Goal: Information Seeking & Learning: Learn about a topic

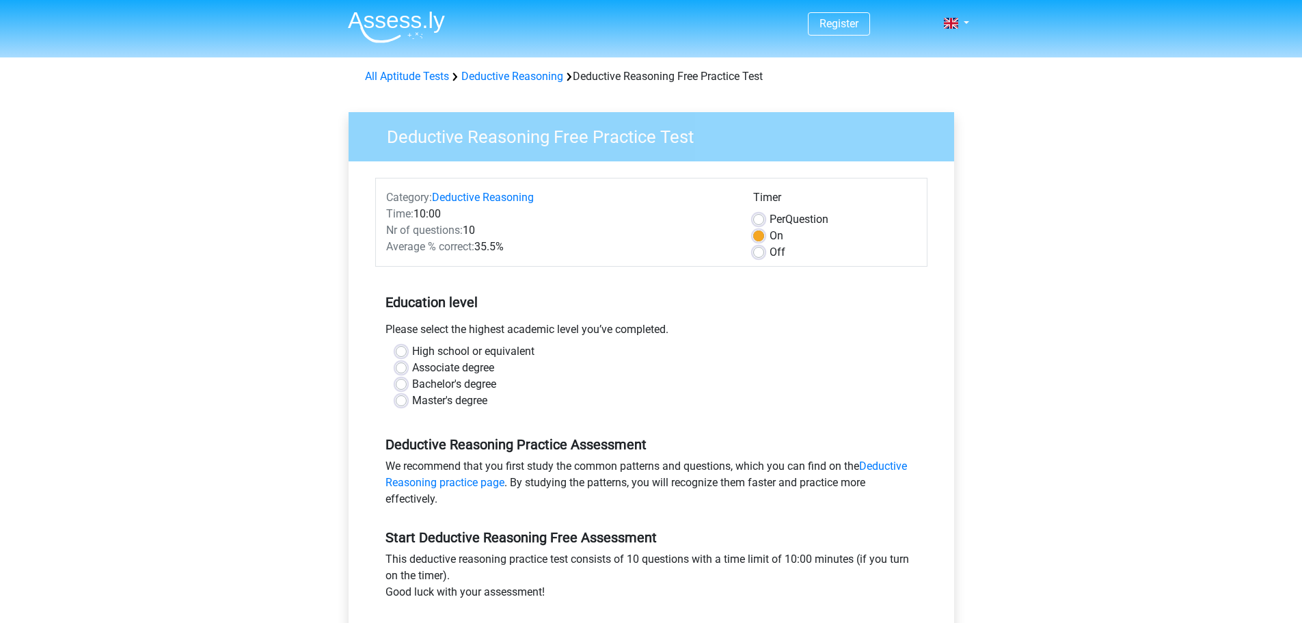
click at [412, 347] on label "High school or equivalent" at bounding box center [473, 351] width 122 height 16
click at [405, 347] on input "High school or equivalent" at bounding box center [401, 350] width 11 height 14
radio input "true"
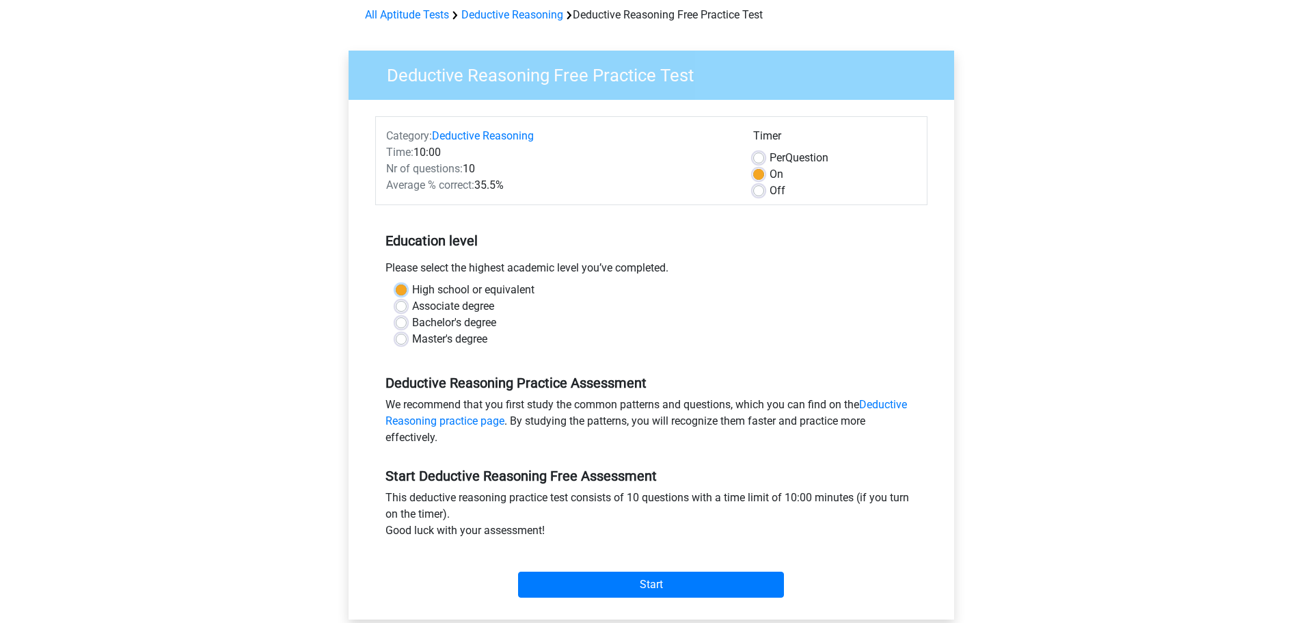
scroll to position [137, 0]
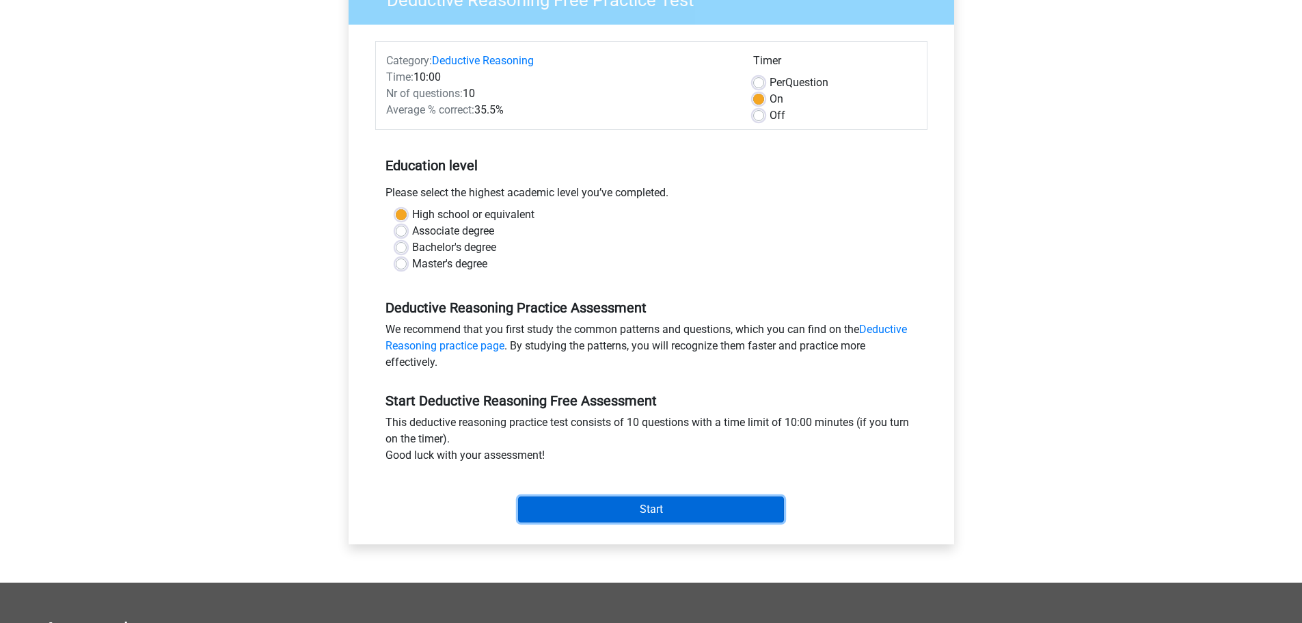
click at [681, 504] on input "Start" at bounding box center [651, 509] width 266 height 26
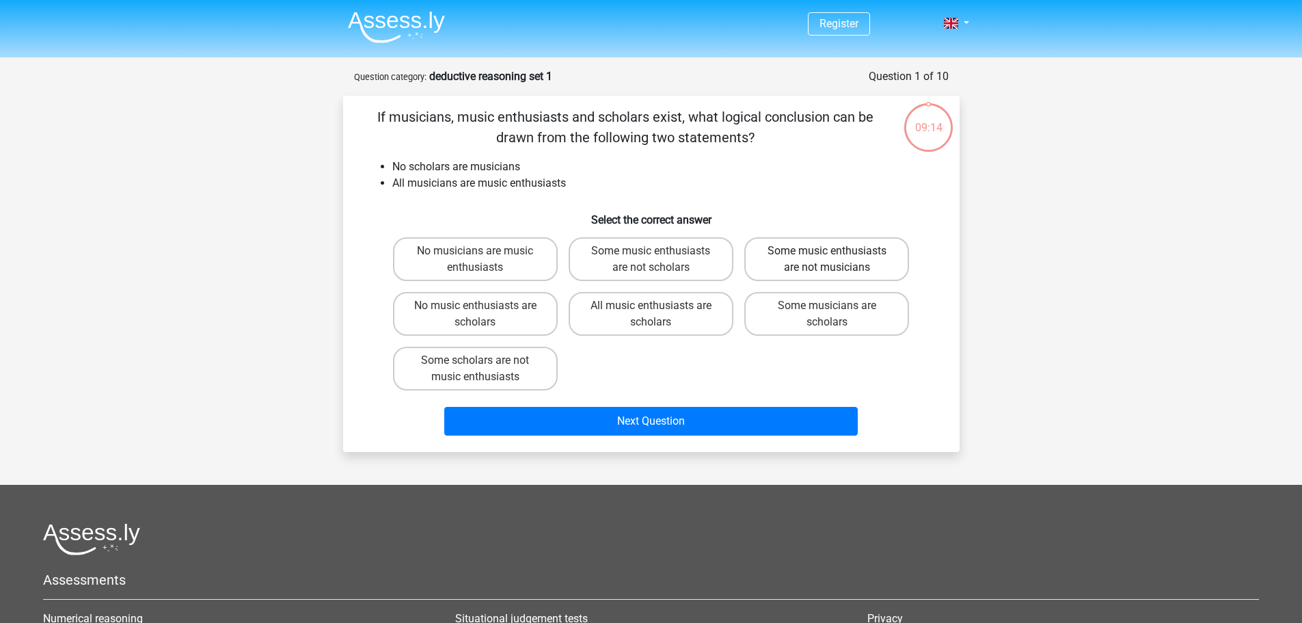
click at [866, 266] on label "Some music enthusiasts are not musicians" at bounding box center [826, 259] width 165 height 44
click at [836, 260] on input "Some music enthusiasts are not musicians" at bounding box center [831, 255] width 9 height 9
radio input "true"
click at [846, 308] on label "Some musicians are scholars" at bounding box center [826, 314] width 165 height 44
click at [836, 308] on input "Some musicians are scholars" at bounding box center [831, 310] width 9 height 9
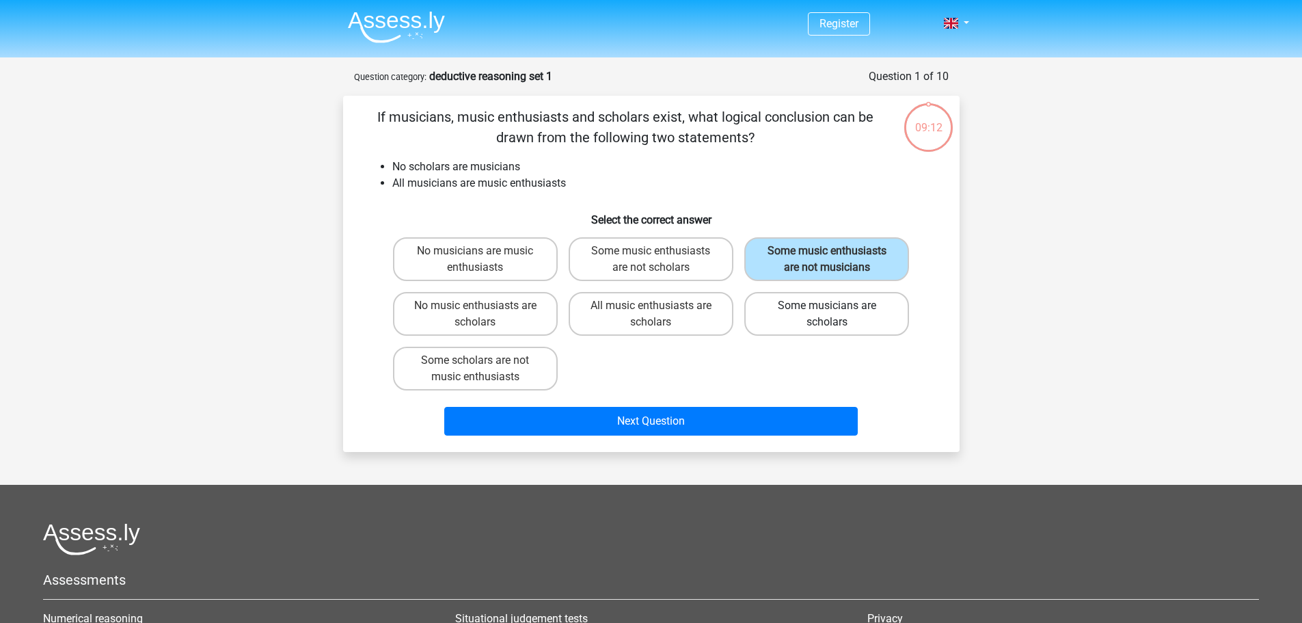
radio input "true"
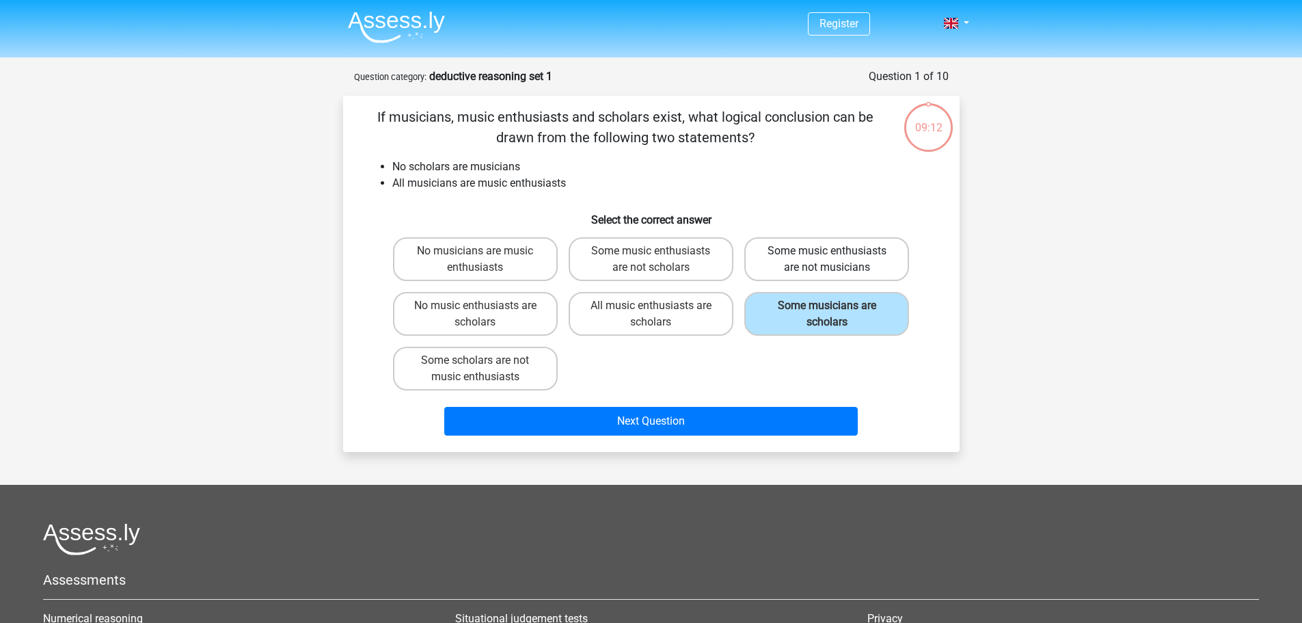
click at [845, 263] on label "Some music enthusiasts are not musicians" at bounding box center [826, 259] width 165 height 44
click at [836, 260] on input "Some music enthusiasts are not musicians" at bounding box center [831, 255] width 9 height 9
radio input "true"
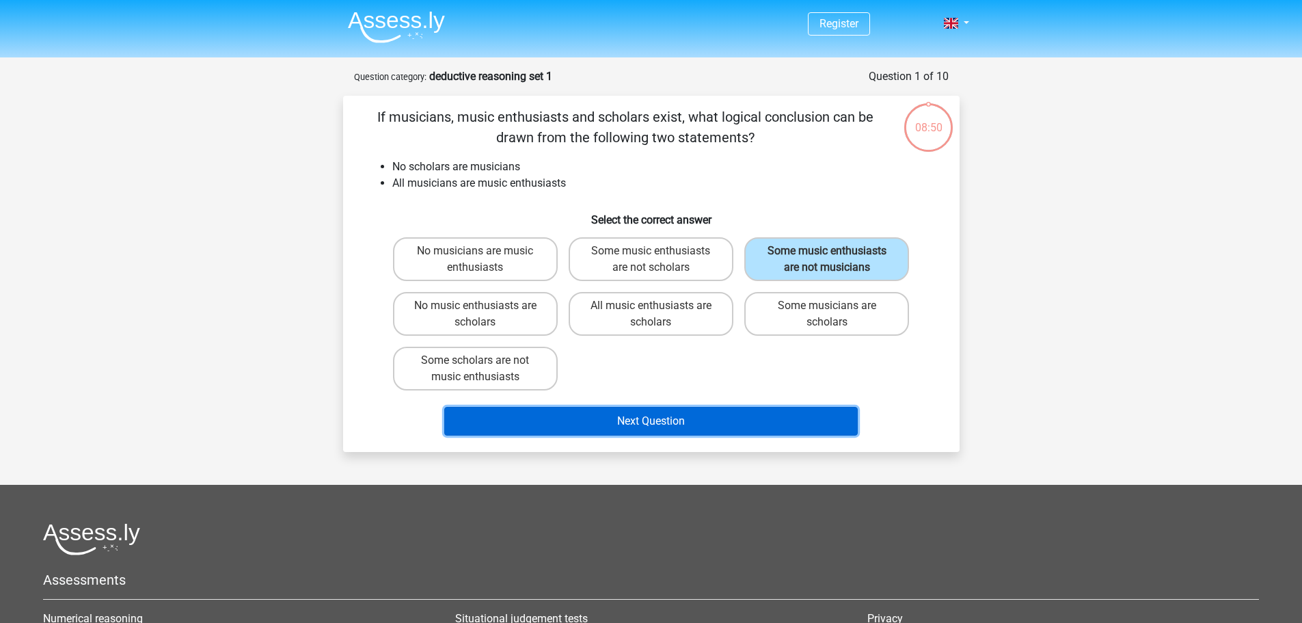
click at [762, 416] on button "Next Question" at bounding box center [651, 421] width 414 height 29
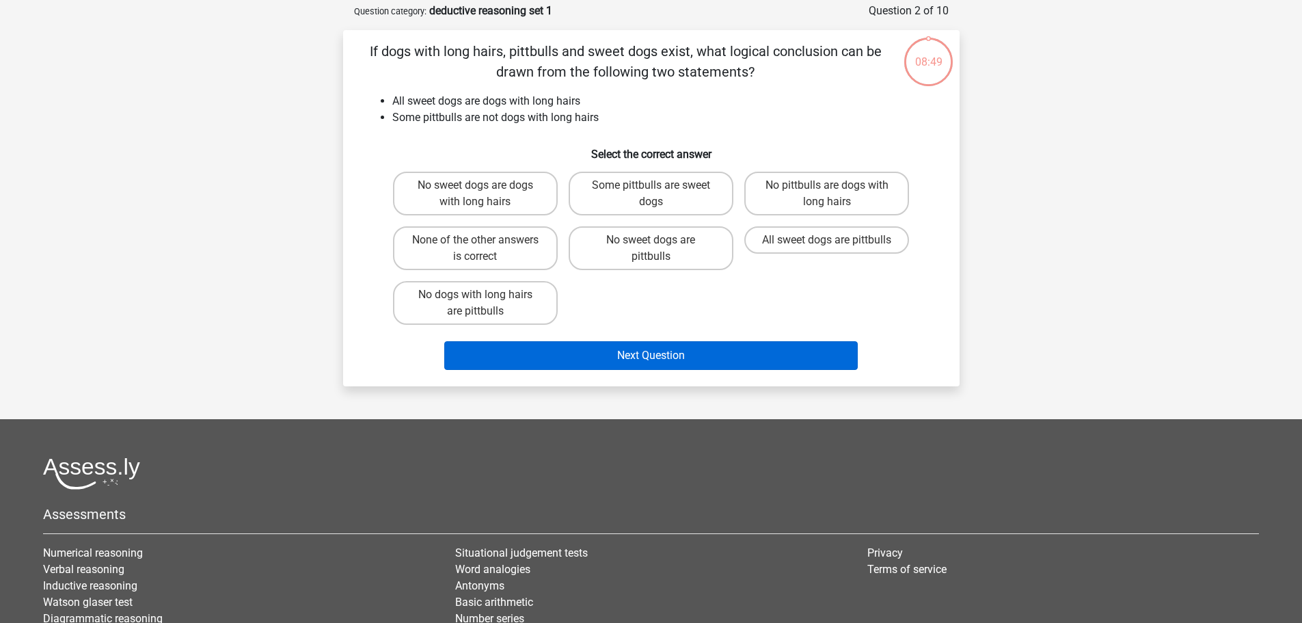
scroll to position [68, 0]
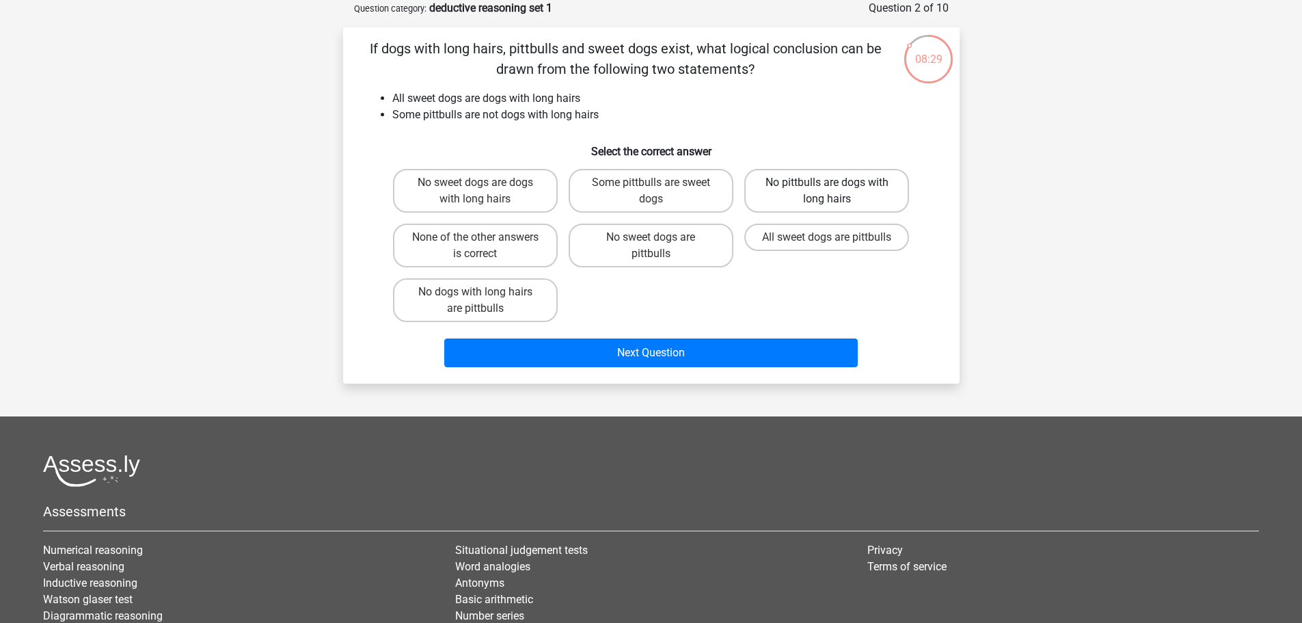
click at [786, 177] on div "No sweet dogs are dogs with long hairs Some pittbulls are sweet dogs No pittbul…" at bounding box center [652, 245] width 528 height 164
click at [690, 242] on label "No sweet dogs are pittbulls" at bounding box center [651, 246] width 165 height 44
click at [660, 242] on input "No sweet dogs are pittbulls" at bounding box center [655, 241] width 9 height 9
radio input "true"
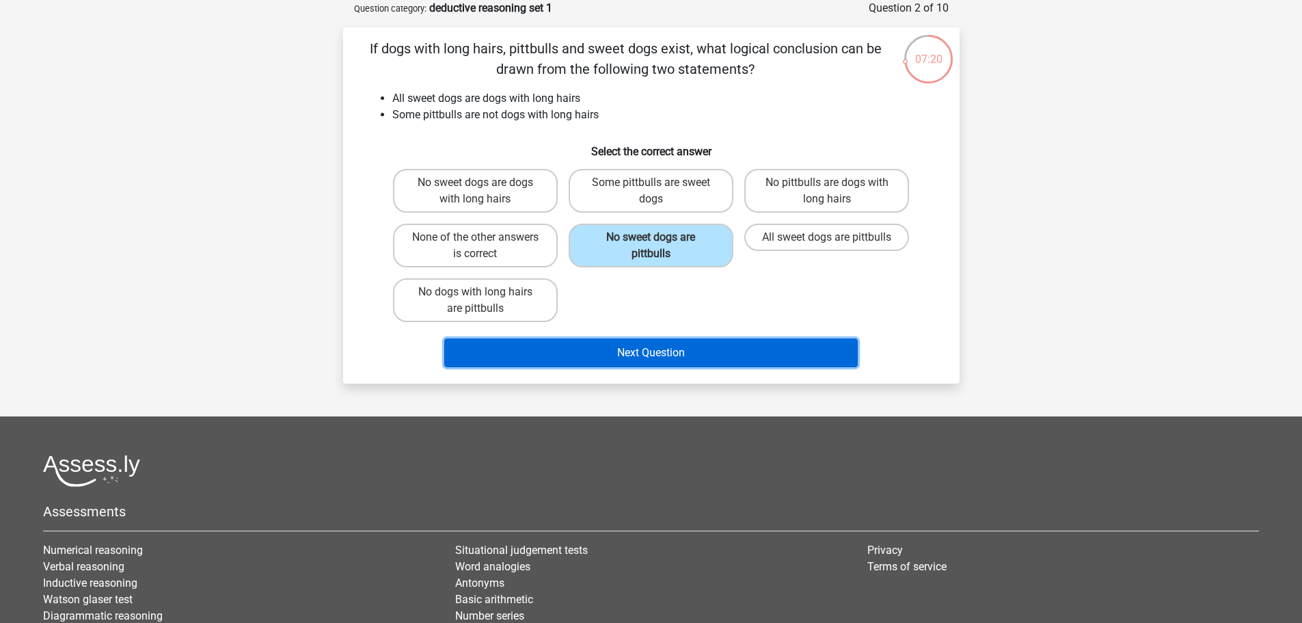
click at [695, 360] on button "Next Question" at bounding box center [651, 352] width 414 height 29
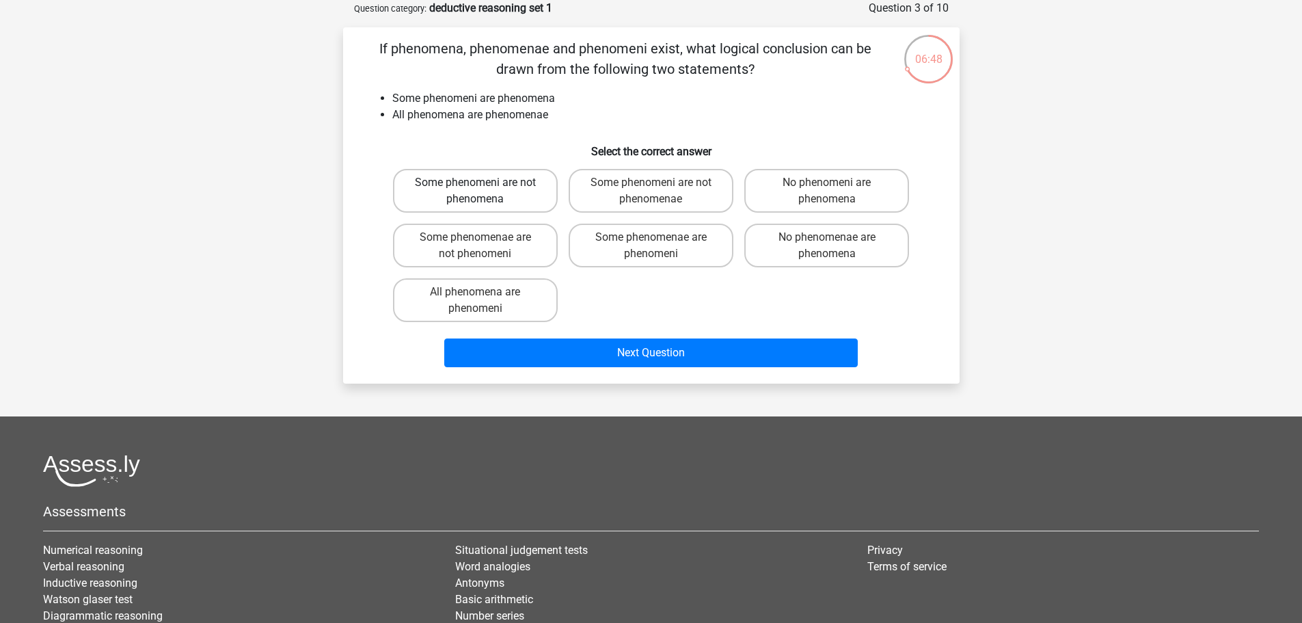
click at [522, 190] on label "Some phenomeni are not phenomena" at bounding box center [475, 191] width 165 height 44
click at [484, 190] on input "Some phenomeni are not phenomena" at bounding box center [479, 187] width 9 height 9
radio input "true"
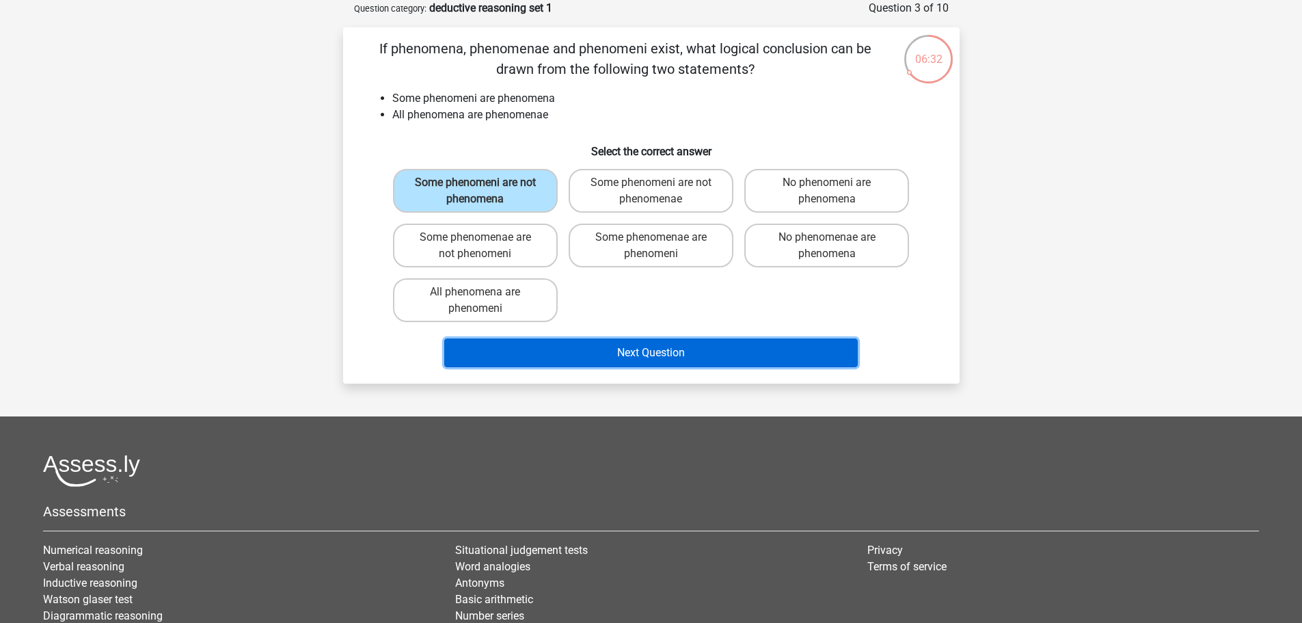
drag, startPoint x: 686, startPoint y: 358, endPoint x: 677, endPoint y: 355, distance: 10.2
click at [685, 358] on button "Next Question" at bounding box center [651, 352] width 414 height 29
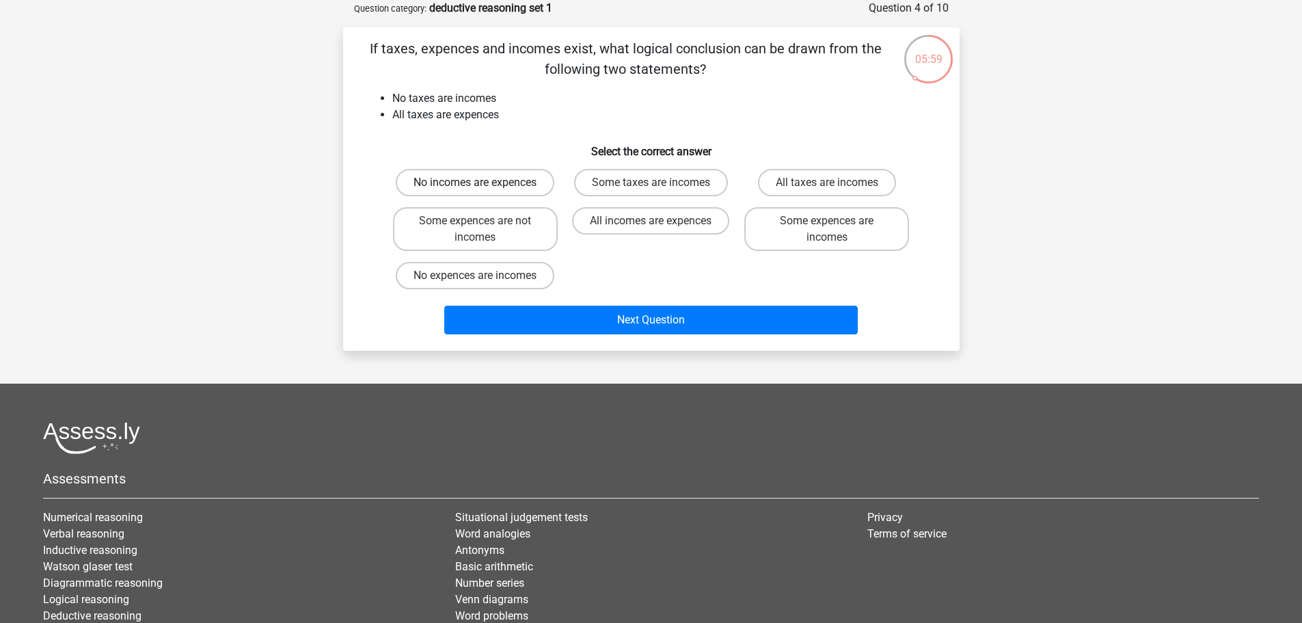
click at [499, 180] on label "No incomes are expences" at bounding box center [475, 182] width 159 height 27
click at [484, 183] on input "No incomes are expences" at bounding box center [479, 187] width 9 height 9
radio input "true"
click at [644, 180] on label "Some taxes are incomes" at bounding box center [651, 182] width 154 height 27
click at [651, 183] on input "Some taxes are incomes" at bounding box center [655, 187] width 9 height 9
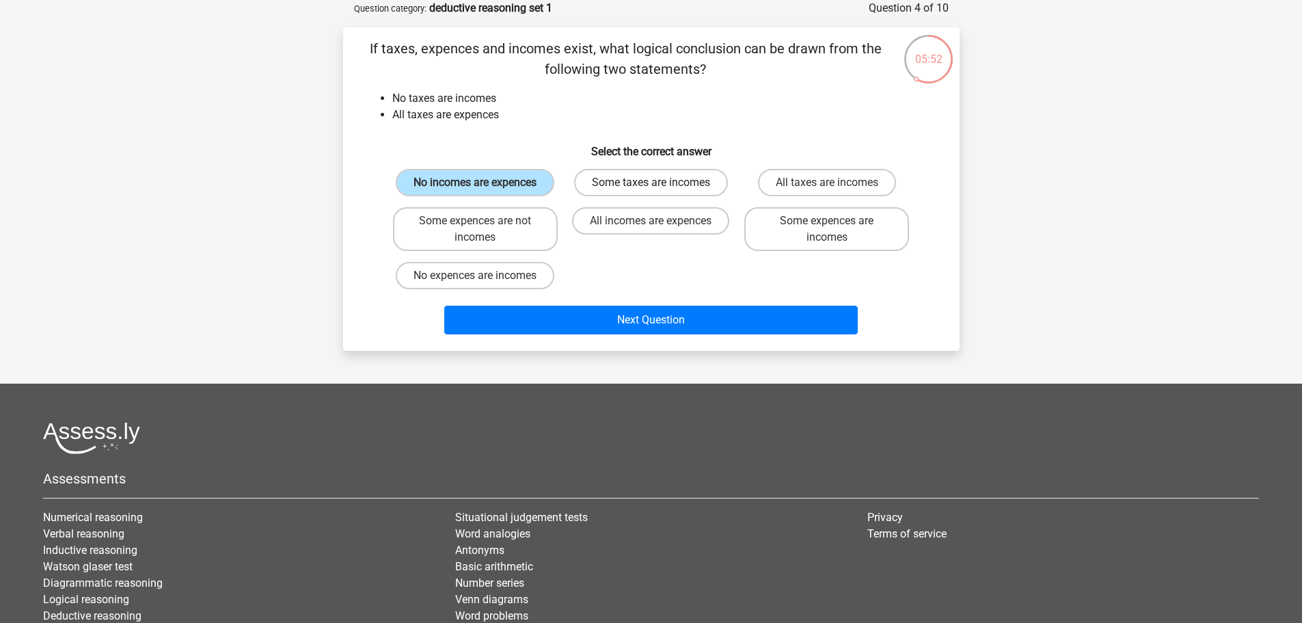
radio input "true"
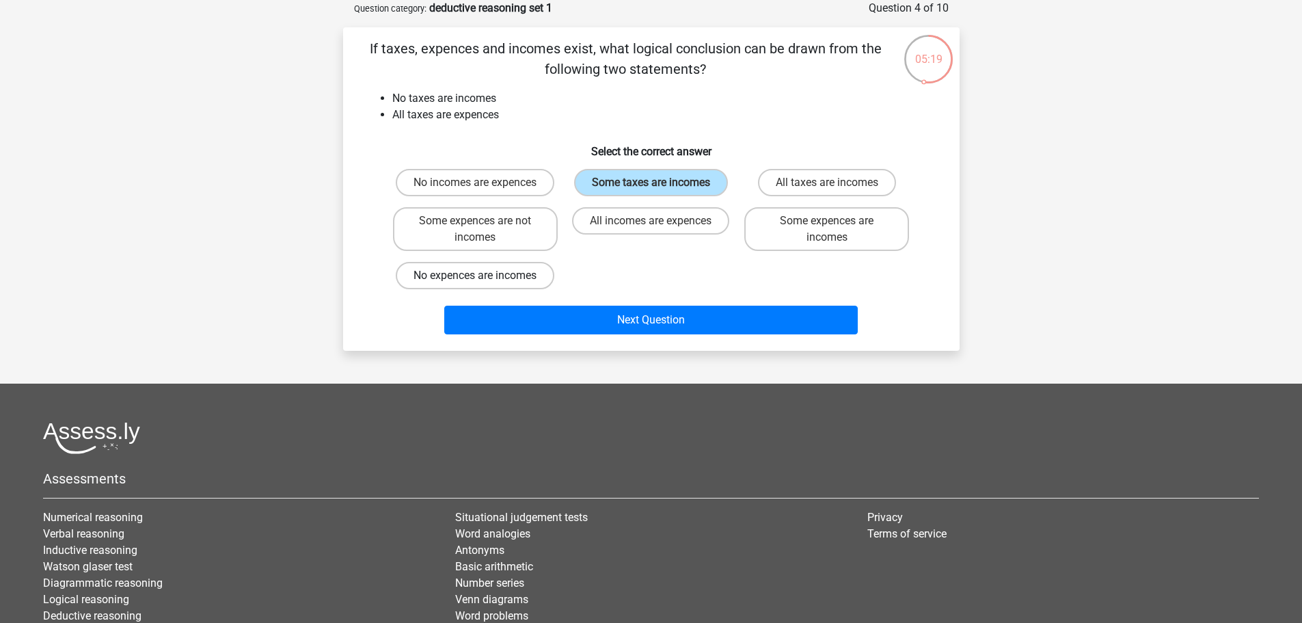
click at [522, 268] on label "No expences are incomes" at bounding box center [475, 275] width 159 height 27
click at [484, 276] on input "No expences are incomes" at bounding box center [479, 280] width 9 height 9
radio input "true"
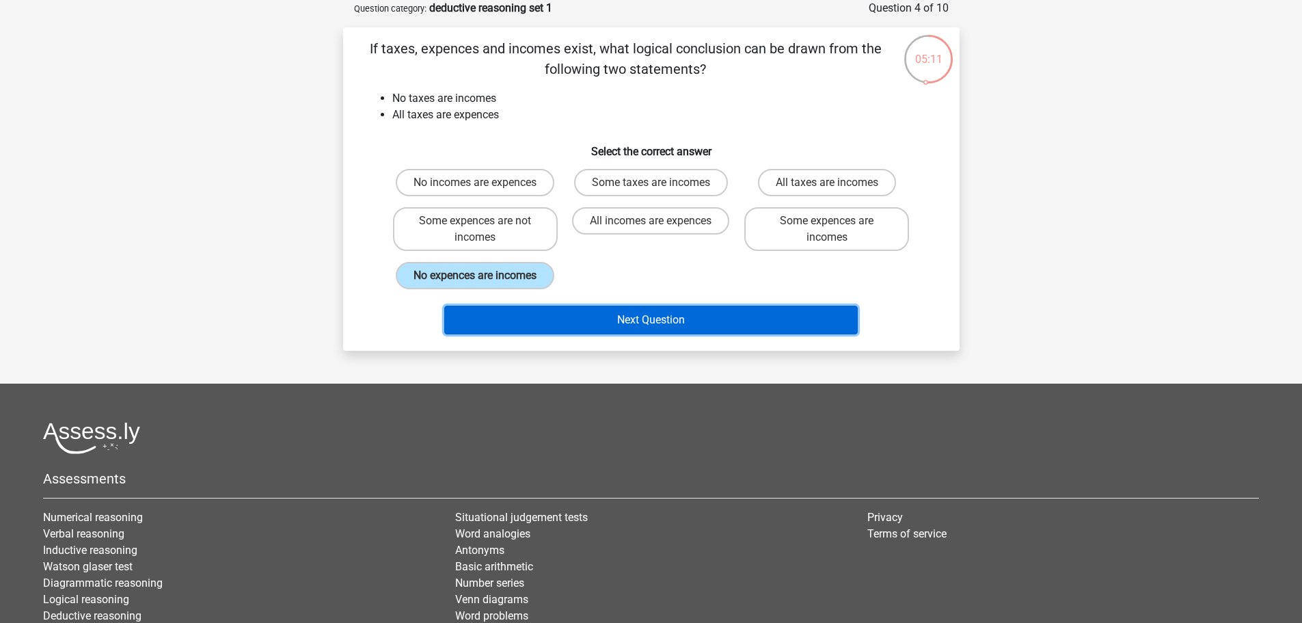
click at [647, 321] on button "Next Question" at bounding box center [651, 320] width 414 height 29
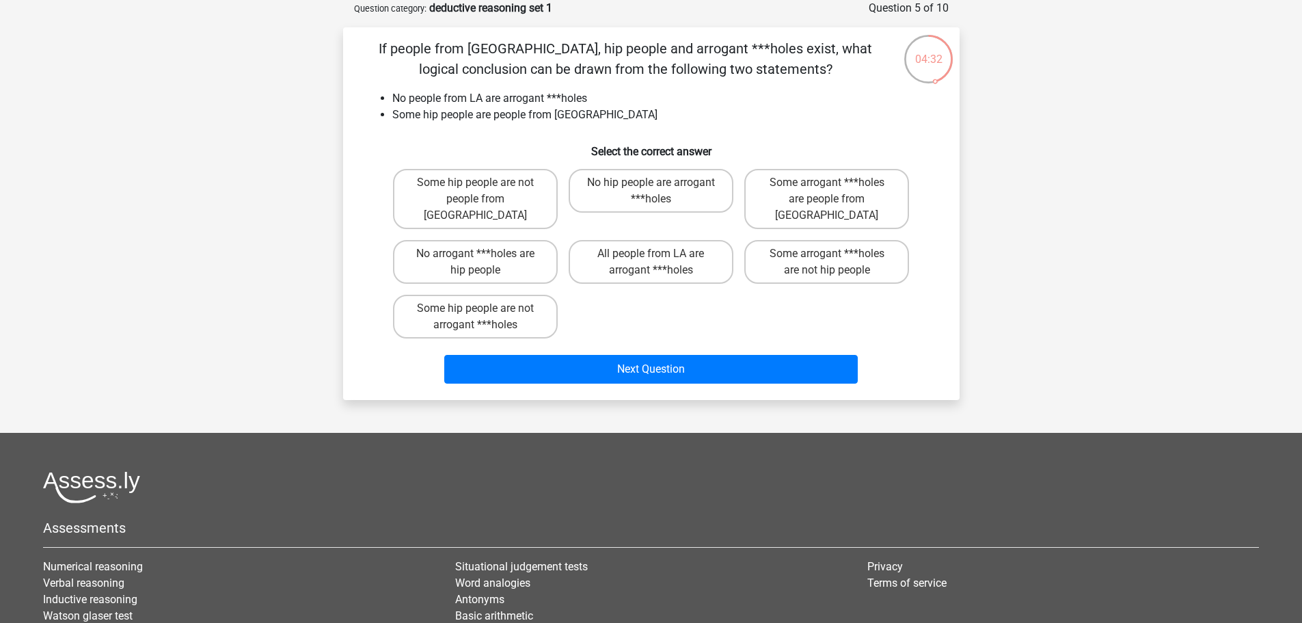
click at [479, 187] on input "Some hip people are not people from LA" at bounding box center [479, 187] width 9 height 9
radio input "true"
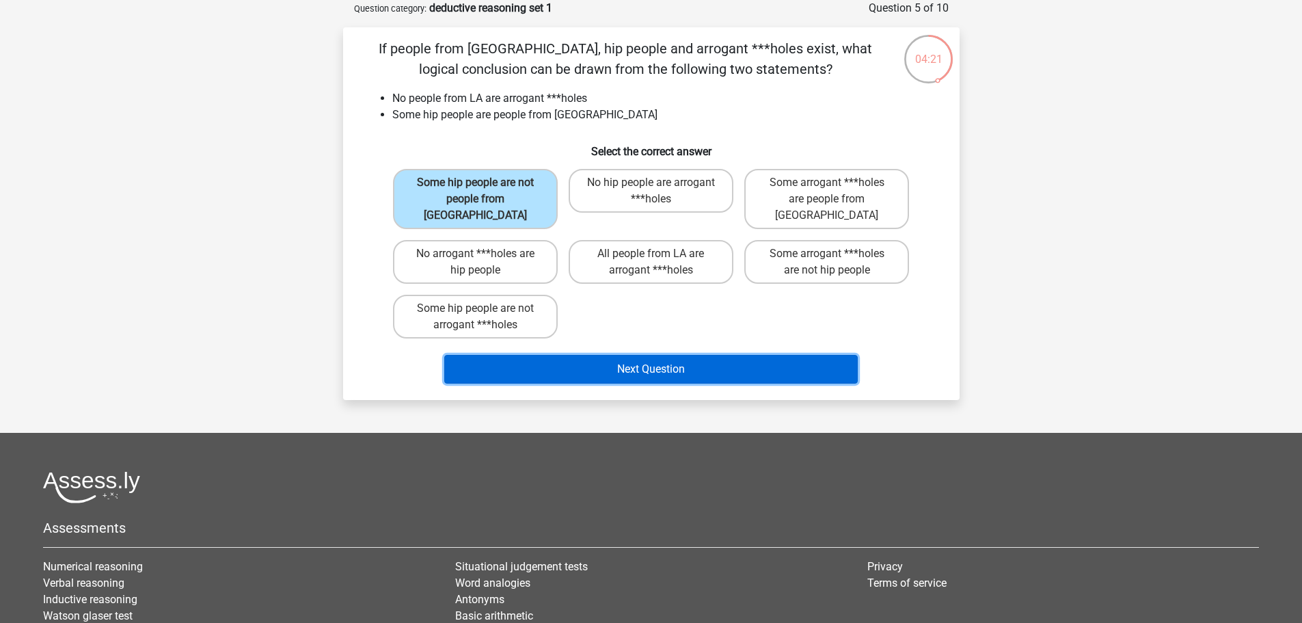
click at [740, 355] on button "Next Question" at bounding box center [651, 369] width 414 height 29
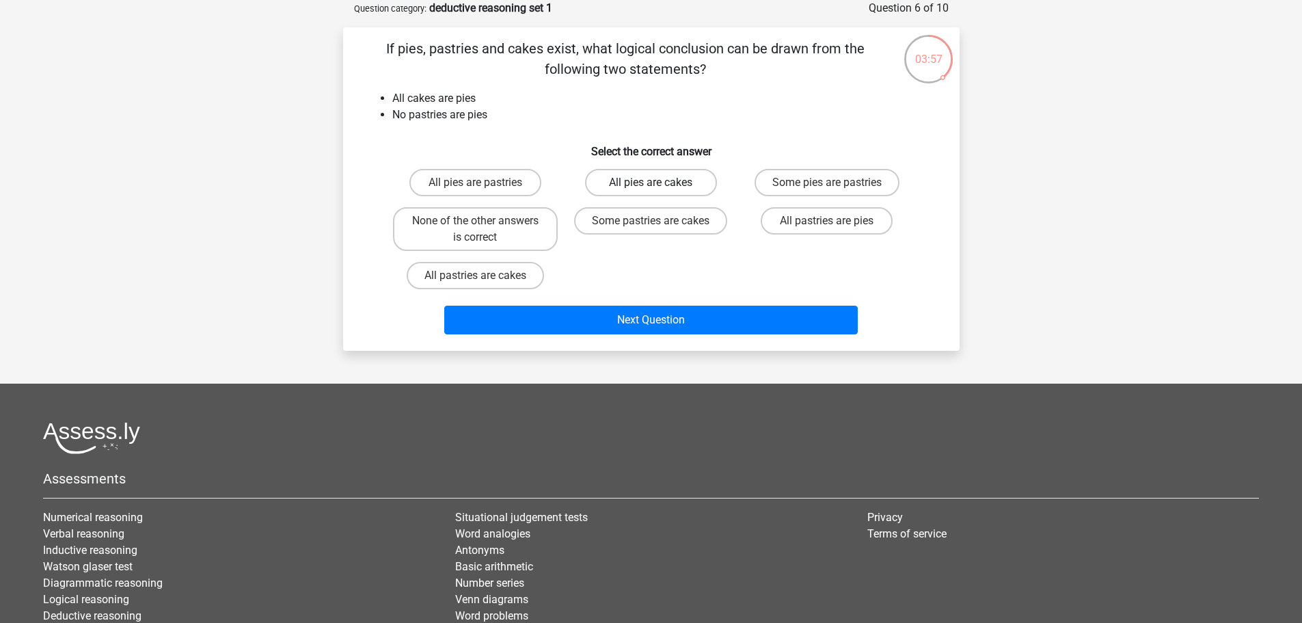
drag, startPoint x: 679, startPoint y: 184, endPoint x: 662, endPoint y: 192, distance: 19.0
click at [678, 184] on label "All pies are cakes" at bounding box center [651, 182] width 132 height 27
click at [660, 184] on input "All pies are cakes" at bounding box center [655, 187] width 9 height 9
radio input "true"
click at [660, 177] on label "All pies are cakes" at bounding box center [651, 182] width 132 height 27
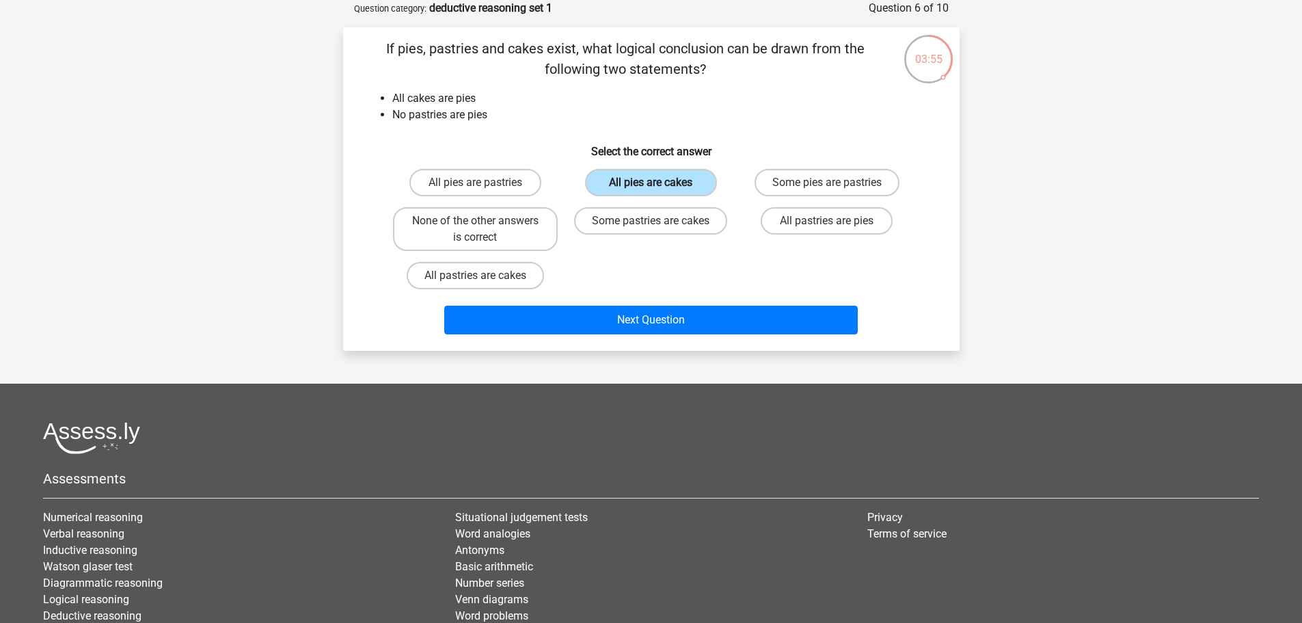
click at [660, 183] on input "All pies are cakes" at bounding box center [655, 187] width 9 height 9
click at [489, 238] on label "None of the other answers is correct" at bounding box center [475, 229] width 165 height 44
click at [484, 230] on input "None of the other answers is correct" at bounding box center [479, 225] width 9 height 9
radio input "true"
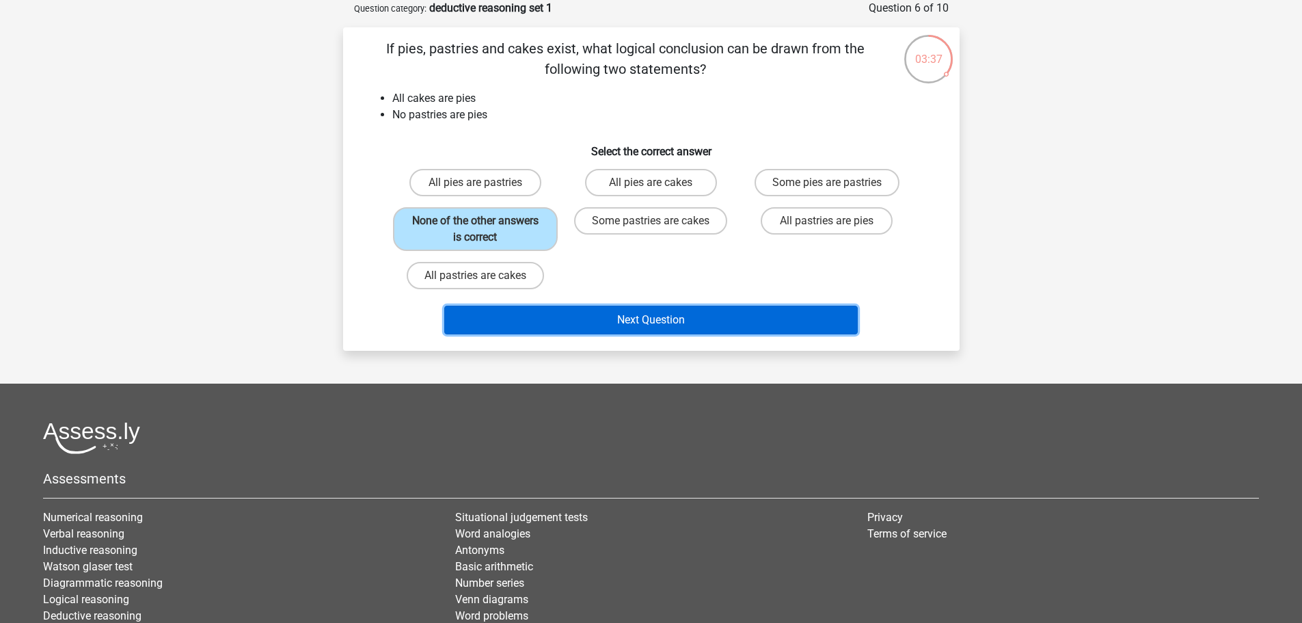
click at [591, 317] on button "Next Question" at bounding box center [651, 320] width 414 height 29
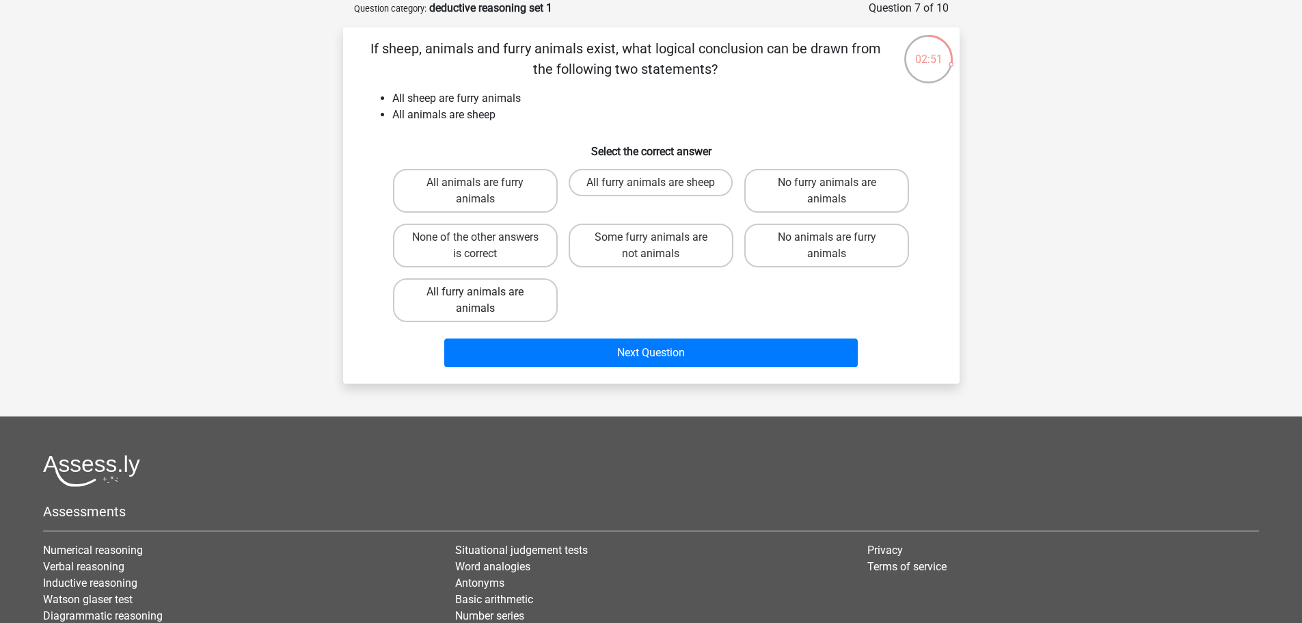
click at [485, 305] on label "All furry animals are animals" at bounding box center [475, 300] width 165 height 44
click at [484, 301] on input "All furry animals are animals" at bounding box center [479, 296] width 9 height 9
radio input "true"
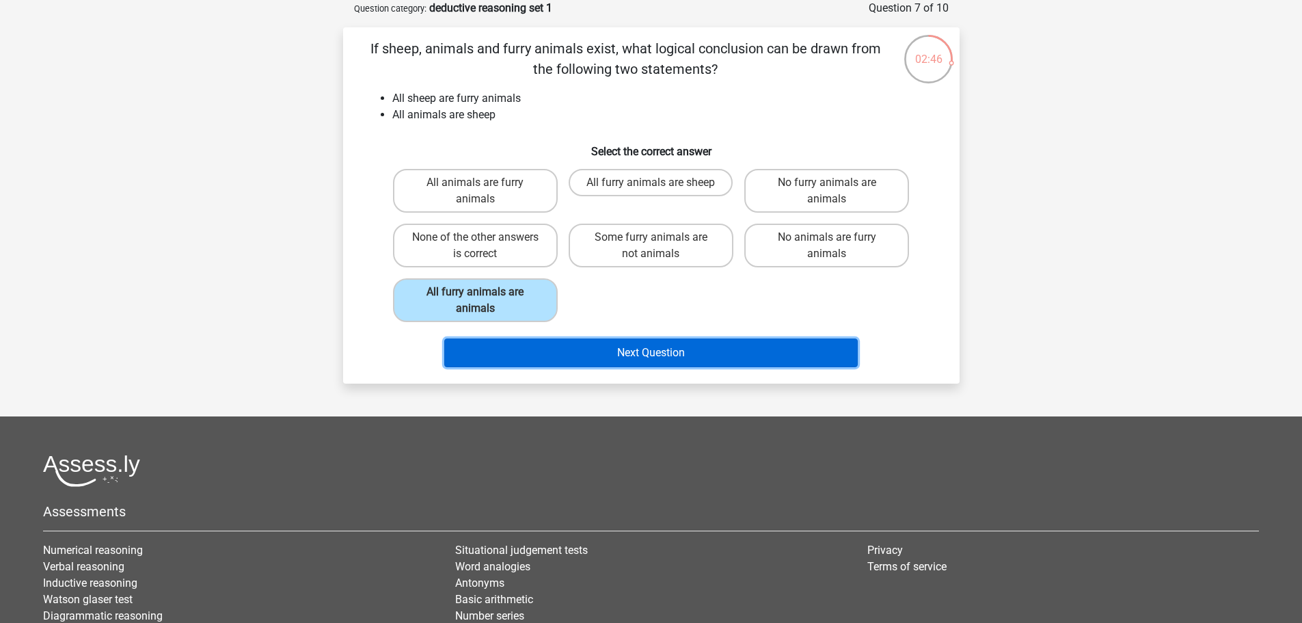
click at [550, 349] on button "Next Question" at bounding box center [651, 352] width 414 height 29
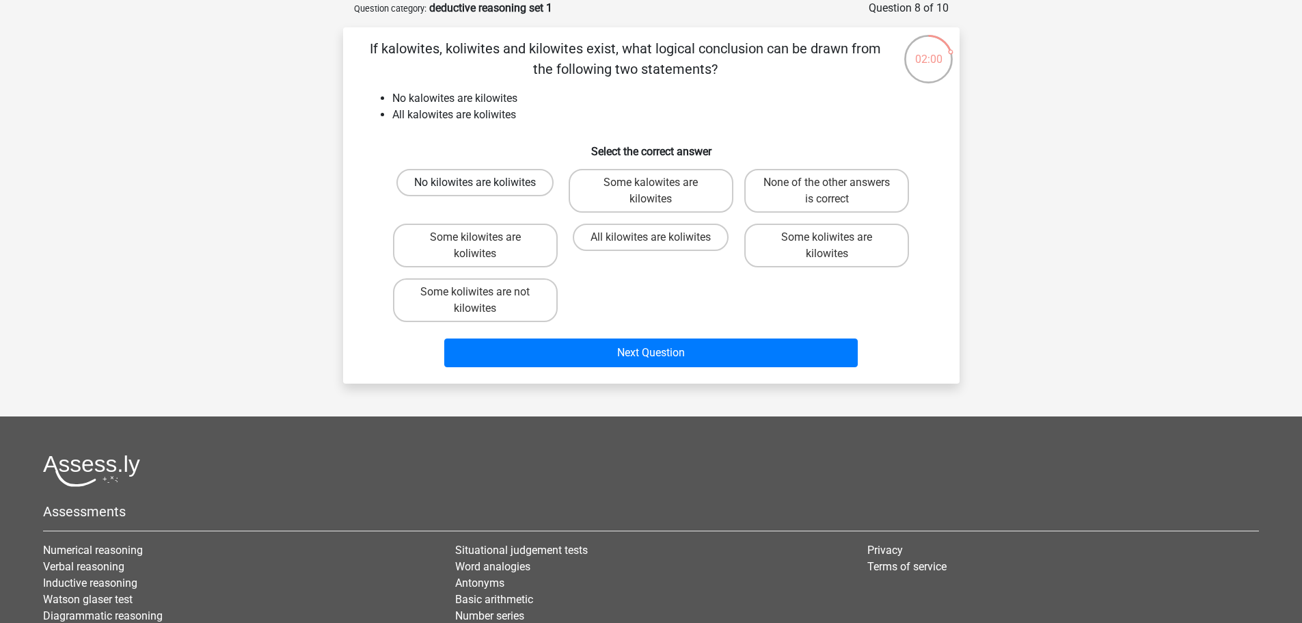
click at [520, 191] on label "No kilowites are koliwites" at bounding box center [475, 182] width 157 height 27
click at [484, 191] on input "No kilowites are koliwites" at bounding box center [479, 187] width 9 height 9
radio input "true"
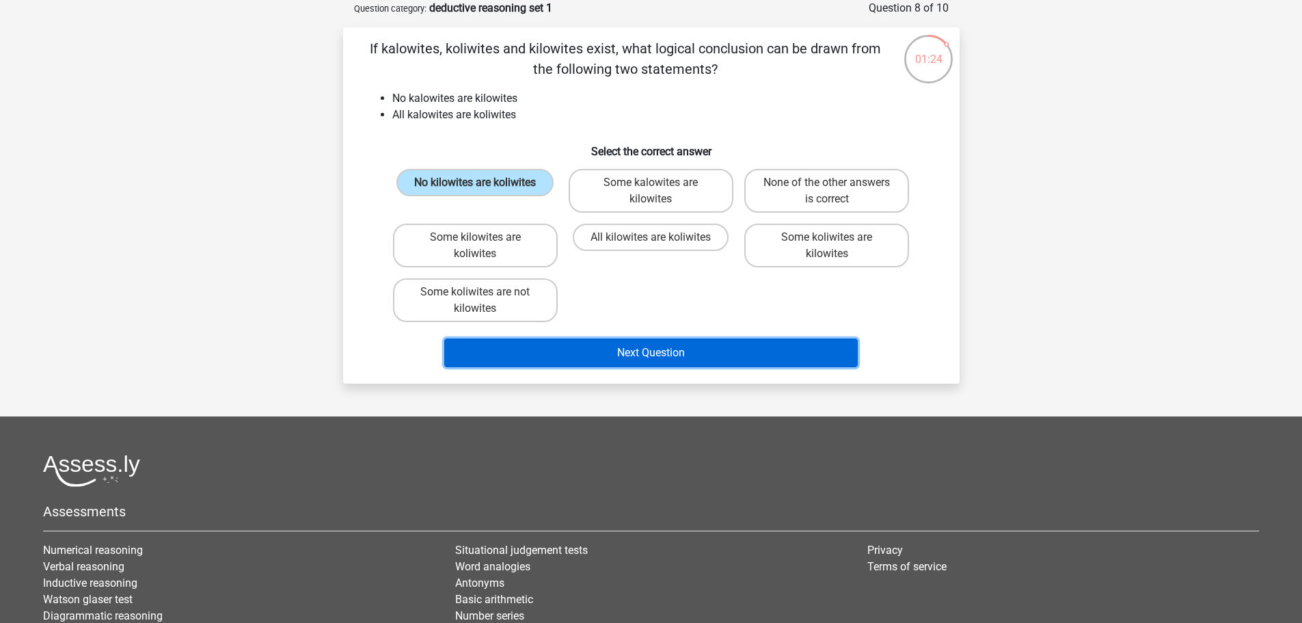
click at [663, 366] on button "Next Question" at bounding box center [651, 352] width 414 height 29
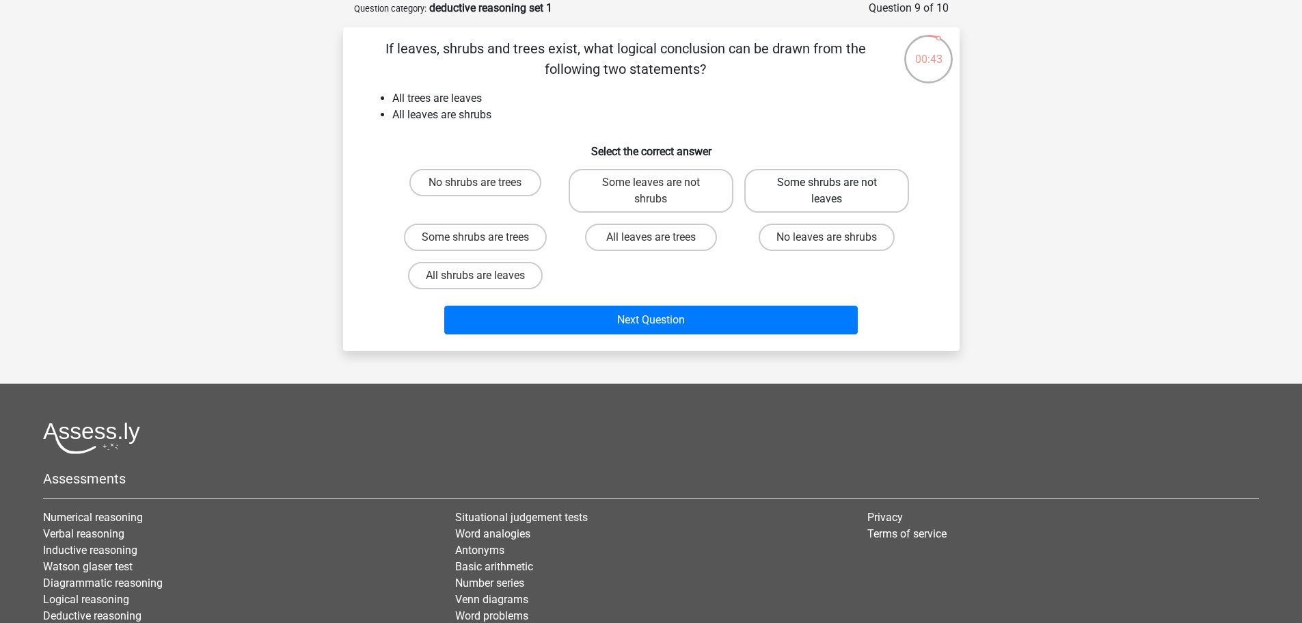
click at [862, 193] on label "Some shrubs are not leaves" at bounding box center [826, 191] width 165 height 44
click at [836, 191] on input "Some shrubs are not leaves" at bounding box center [831, 187] width 9 height 9
radio input "true"
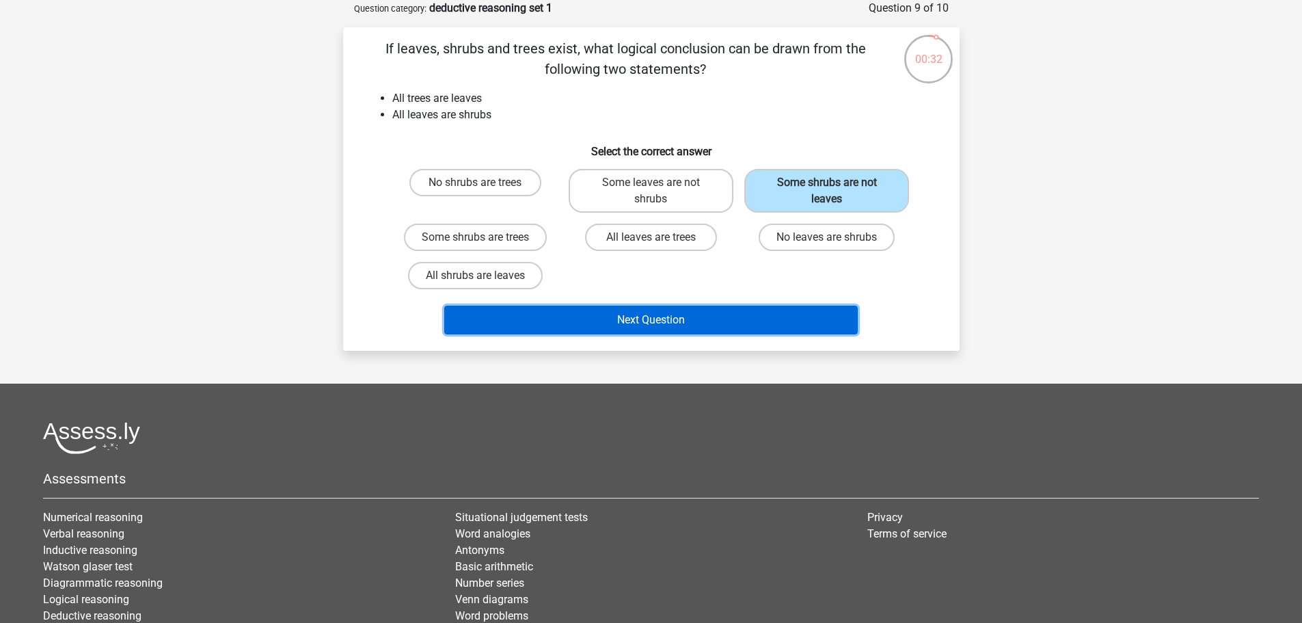
click at [727, 319] on button "Next Question" at bounding box center [651, 320] width 414 height 29
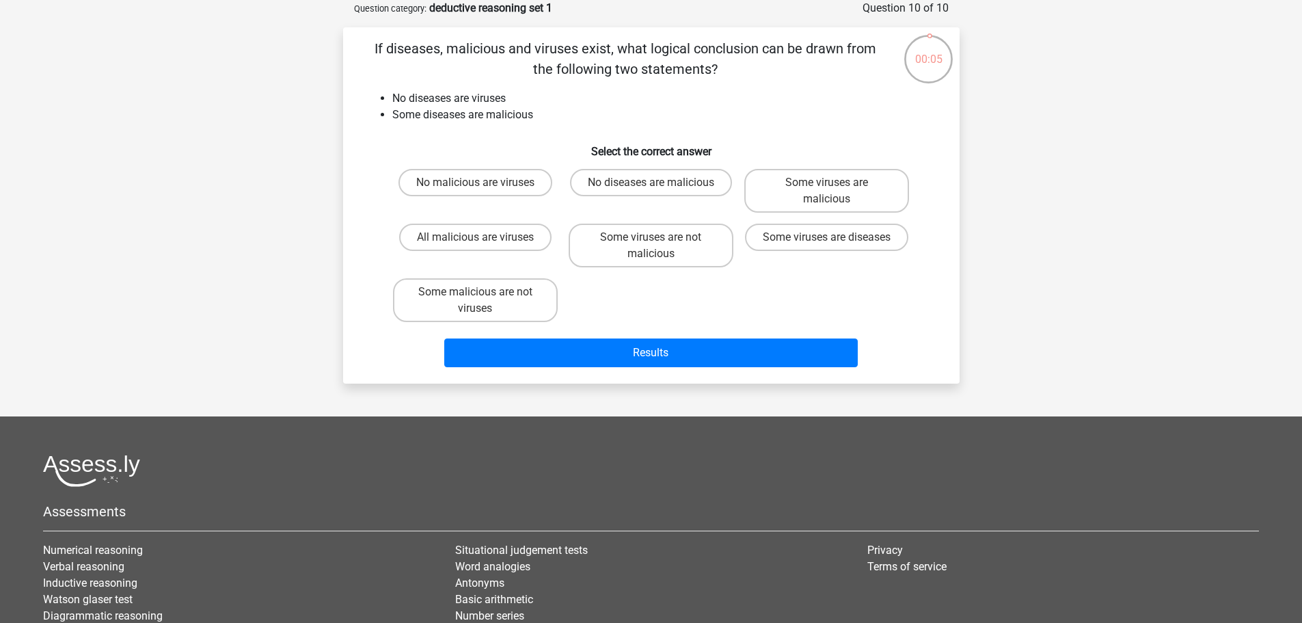
drag, startPoint x: 526, startPoint y: 242, endPoint x: 552, endPoint y: 263, distance: 33.6
click at [526, 241] on label "All malicious are viruses" at bounding box center [475, 237] width 152 height 27
click at [484, 241] on input "All malicious are viruses" at bounding box center [479, 241] width 9 height 9
radio input "true"
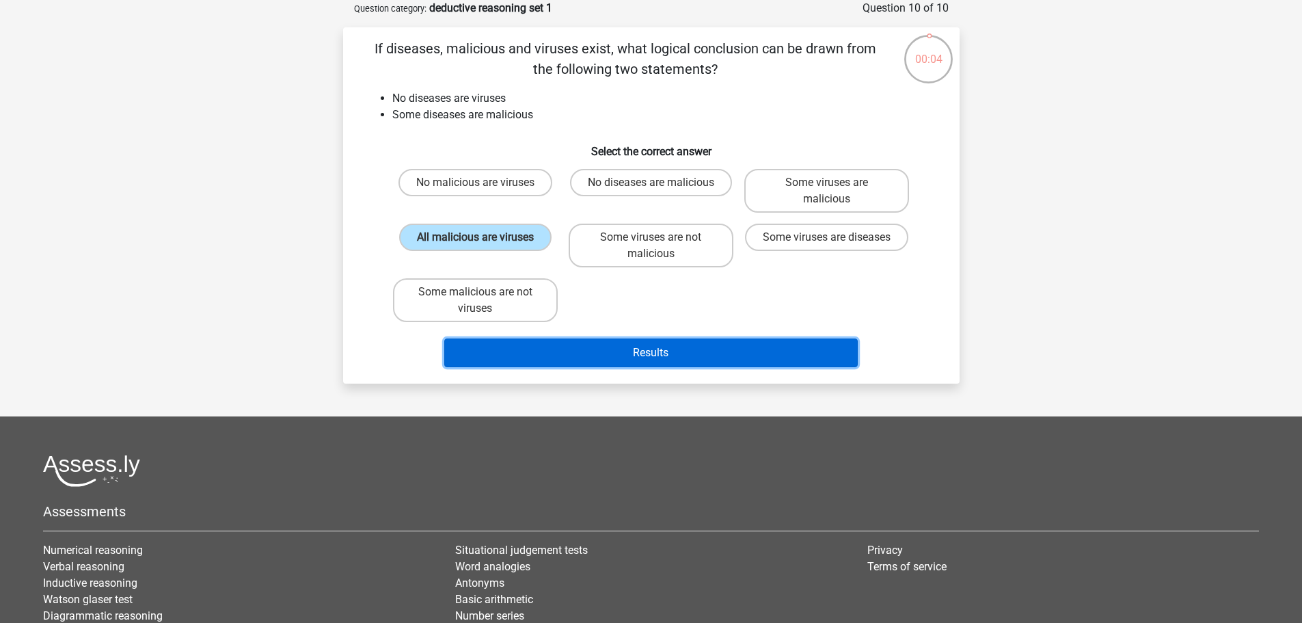
click at [630, 362] on button "Results" at bounding box center [651, 352] width 414 height 29
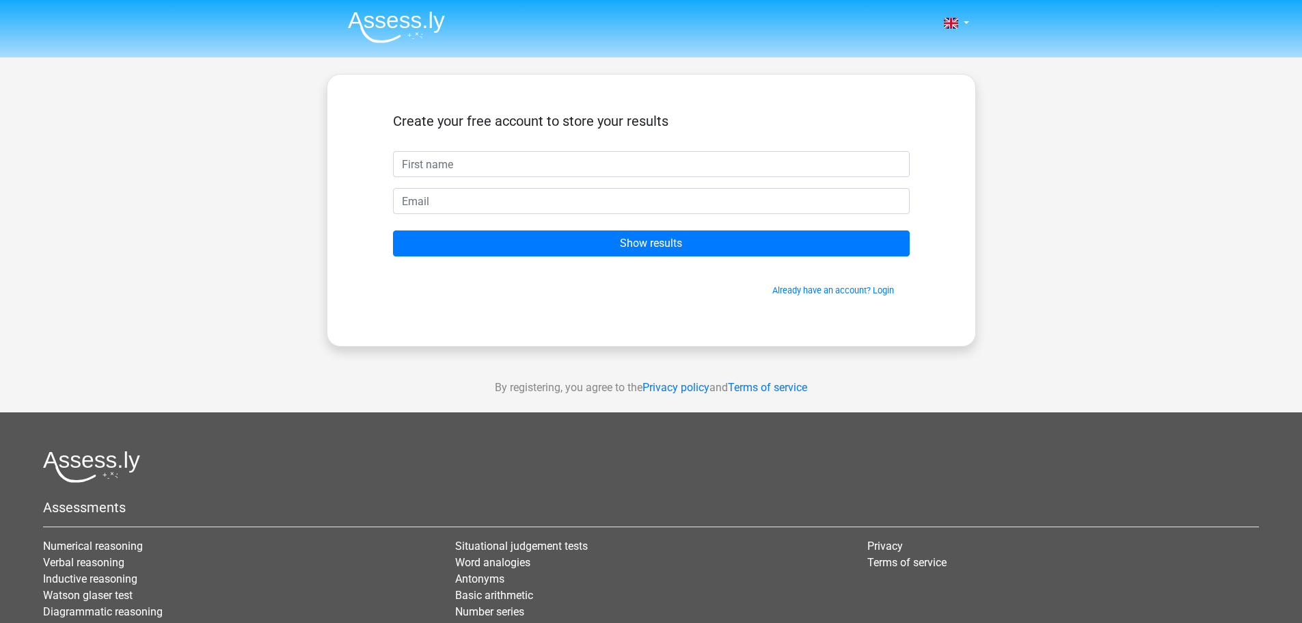
click at [605, 171] on input "text" at bounding box center [651, 164] width 517 height 26
type input "[PERSON_NAME]"
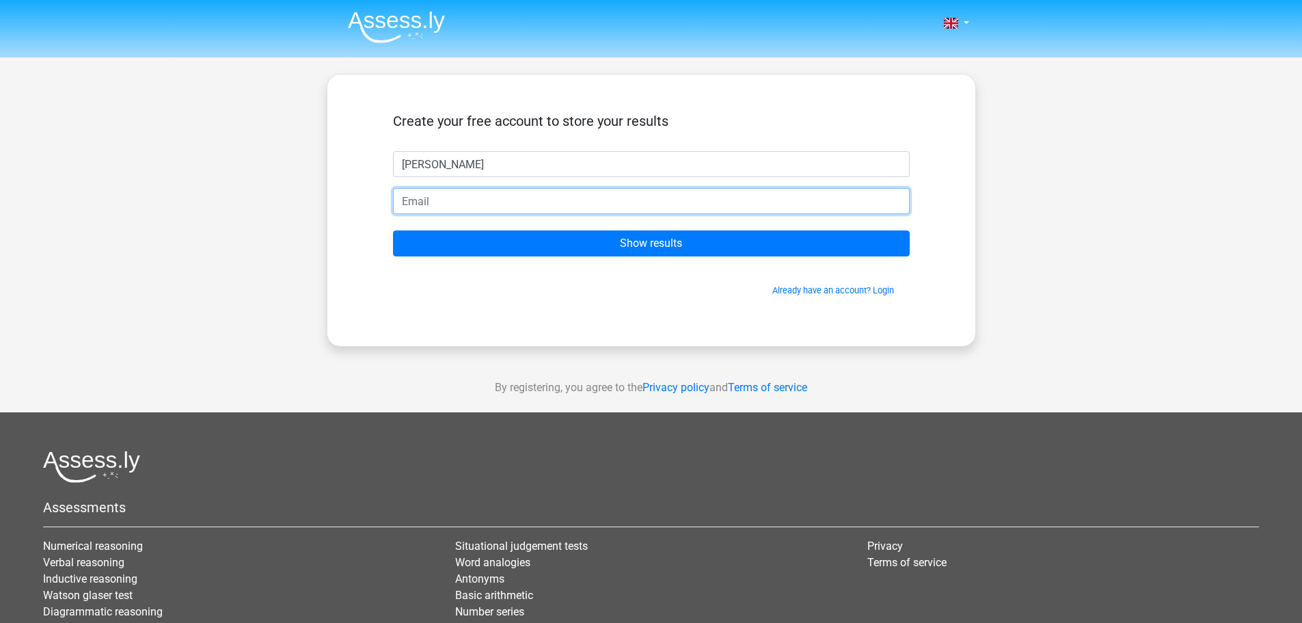
click at [502, 197] on input "email" at bounding box center [651, 201] width 517 height 26
type input "[PERSON_NAME][EMAIL_ADDRESS][PERSON_NAME][DOMAIN_NAME]"
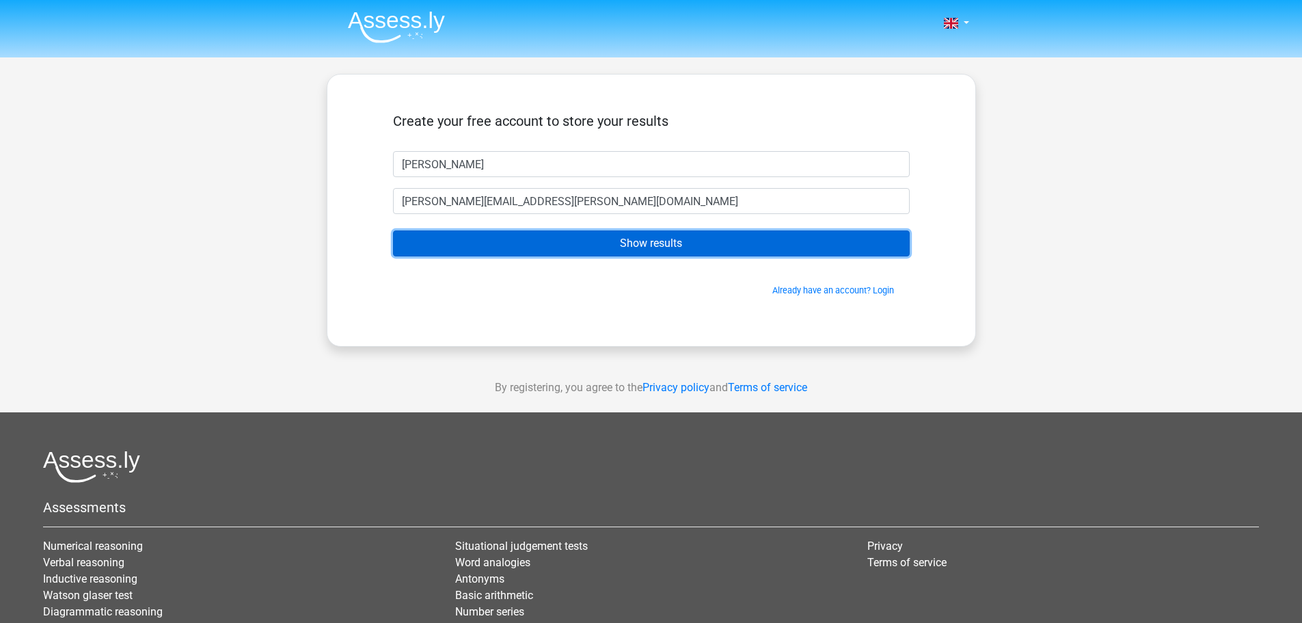
click at [618, 238] on input "Show results" at bounding box center [651, 243] width 517 height 26
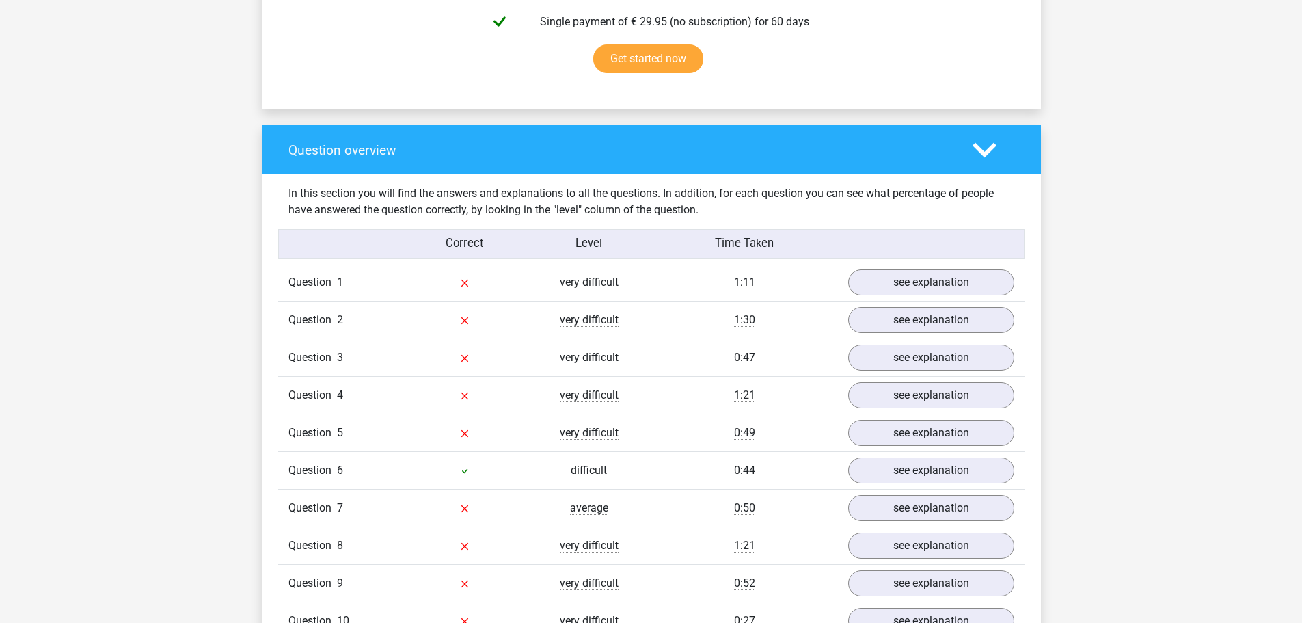
scroll to position [957, 0]
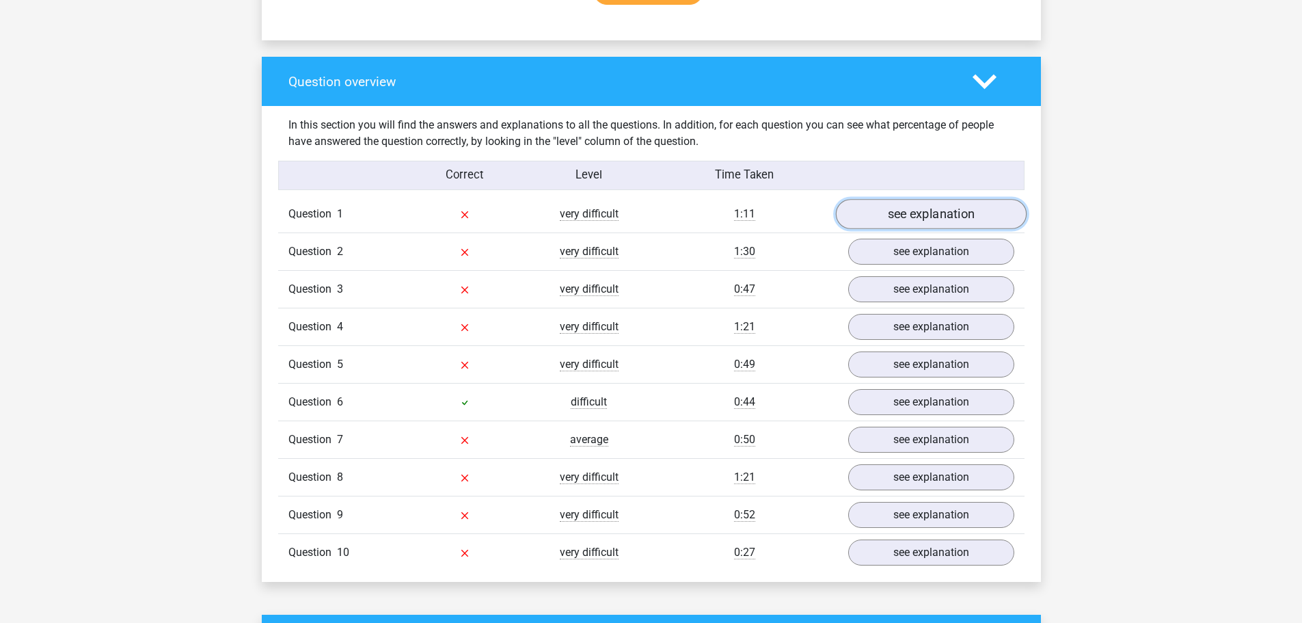
click at [930, 211] on link "see explanation" at bounding box center [930, 215] width 191 height 30
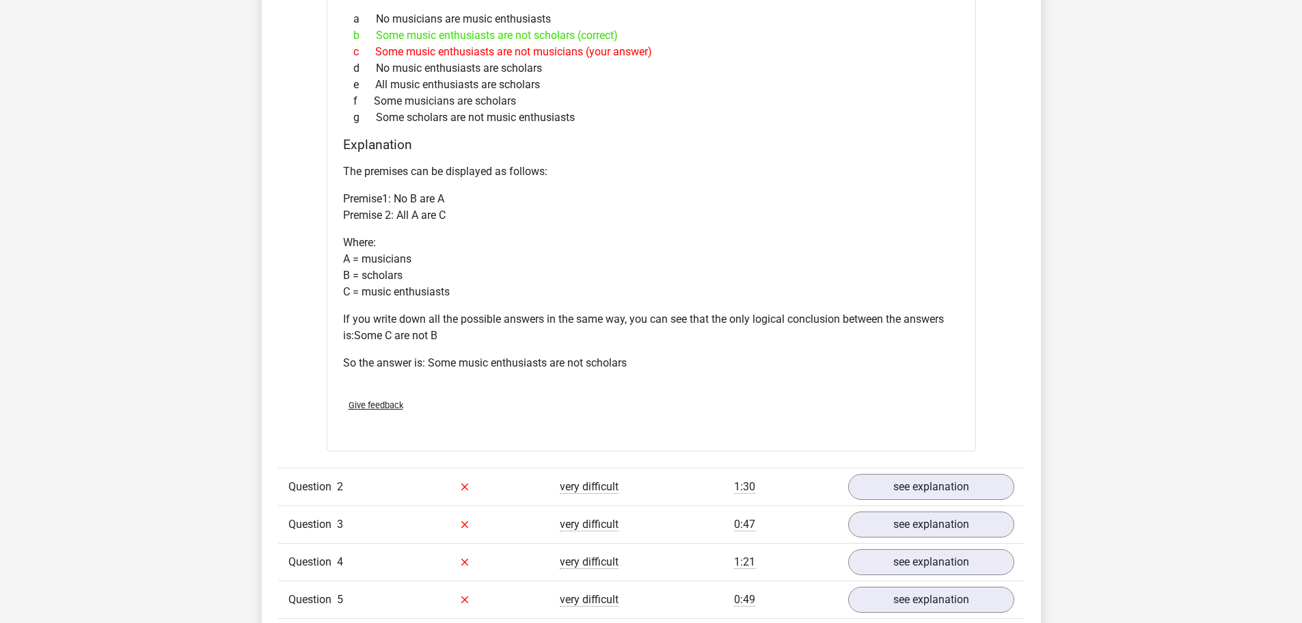
scroll to position [1436, 0]
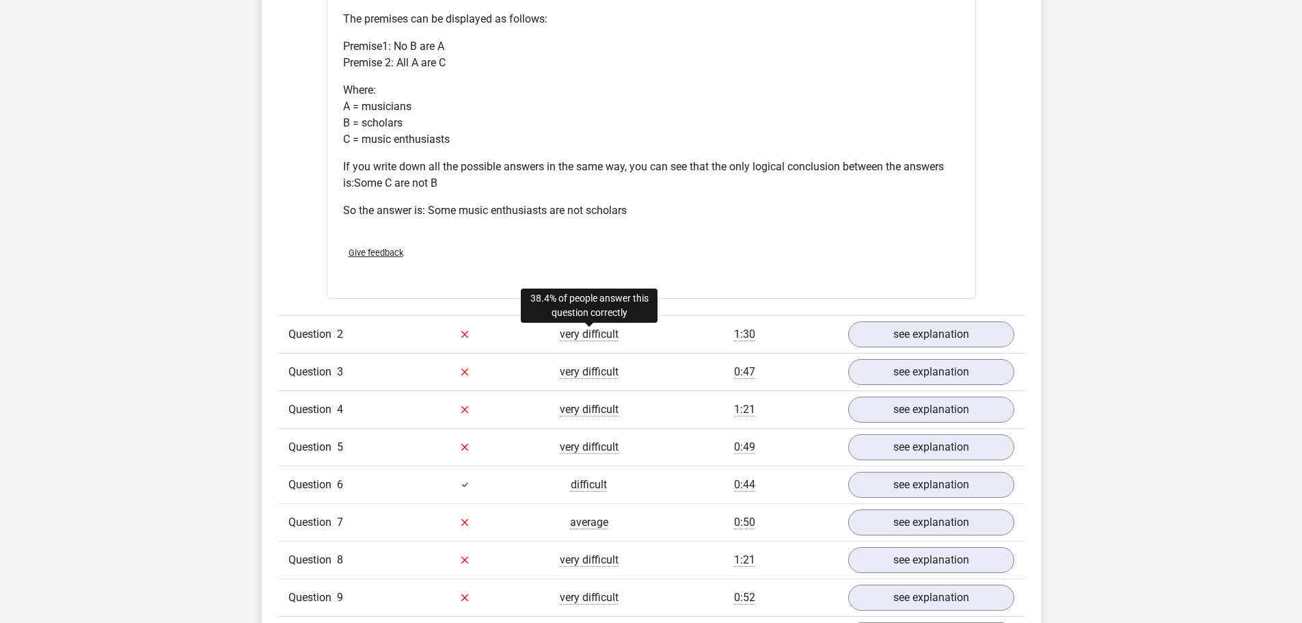
click at [611, 338] on span "very difficult" at bounding box center [589, 334] width 59 height 14
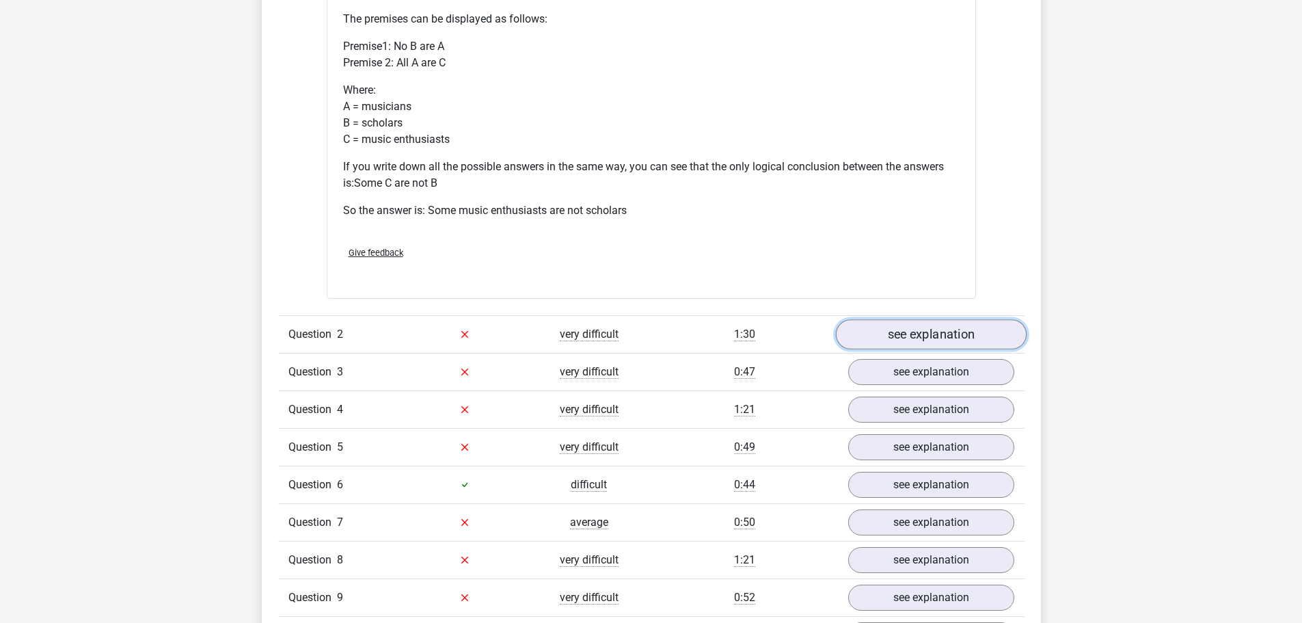
click at [919, 339] on link "see explanation" at bounding box center [930, 334] width 191 height 30
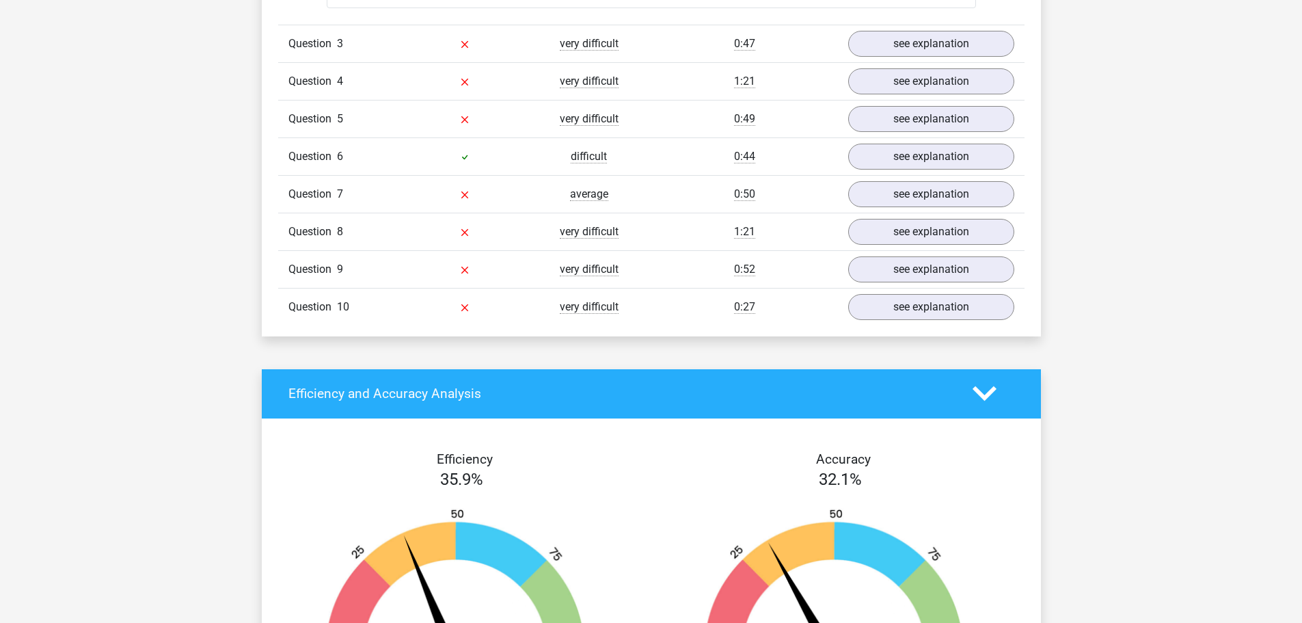
scroll to position [2324, 0]
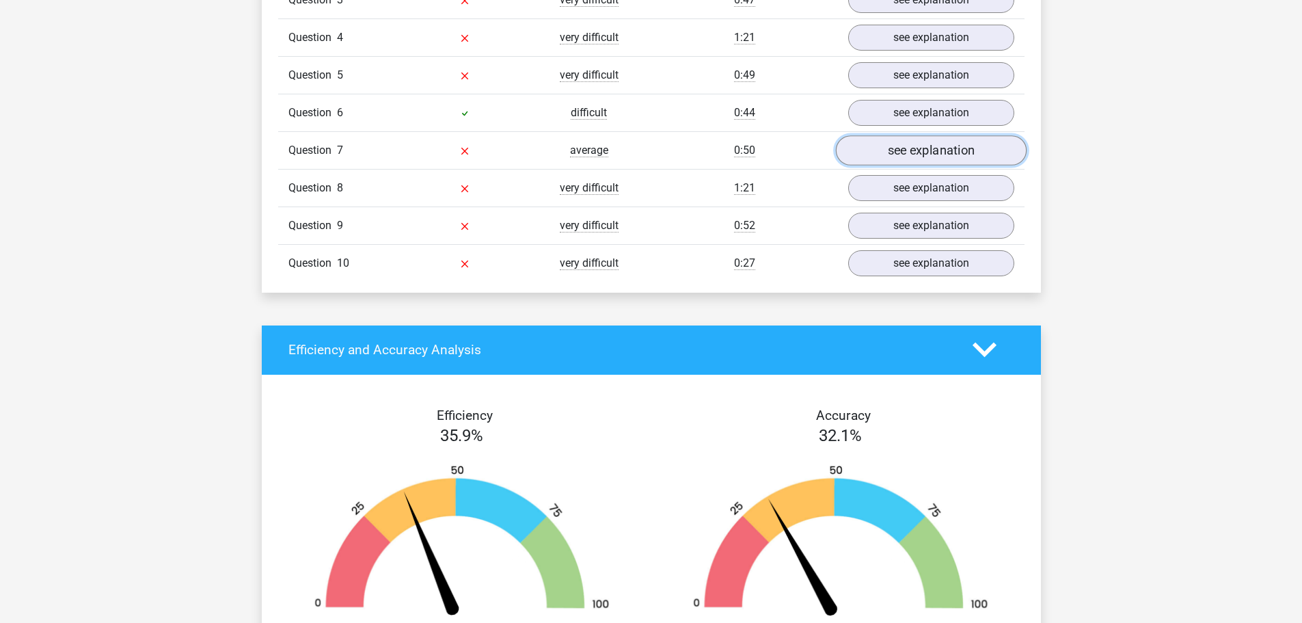
click at [919, 160] on link "see explanation" at bounding box center [930, 150] width 191 height 30
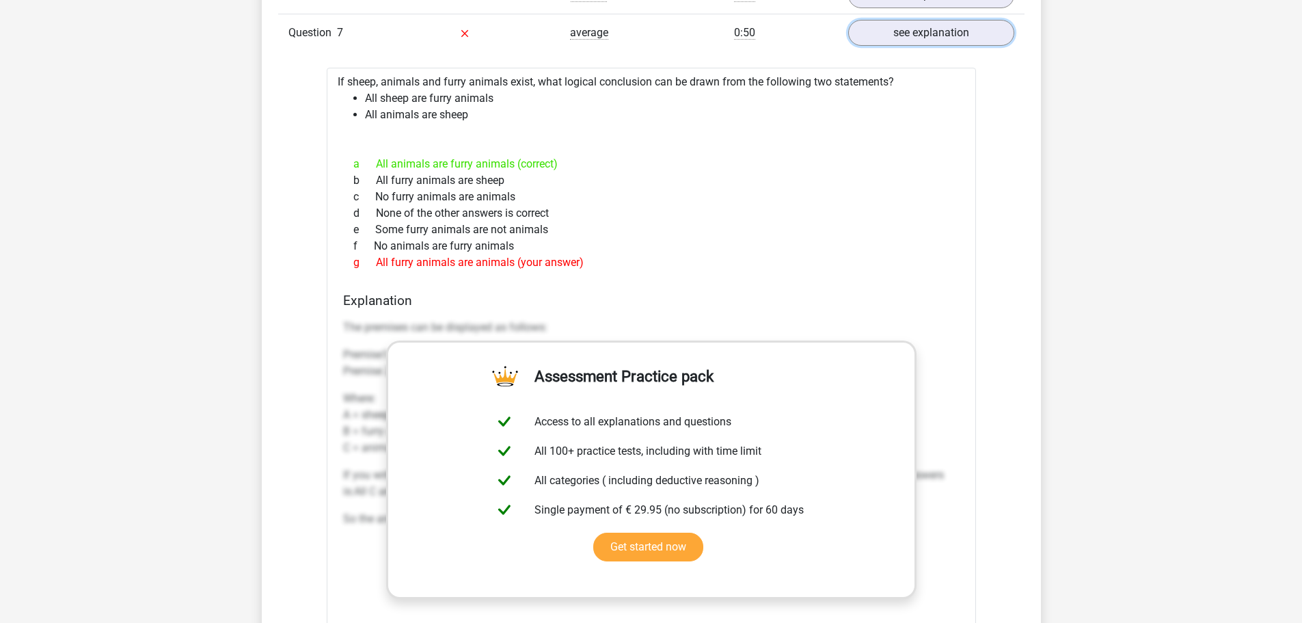
scroll to position [2461, 0]
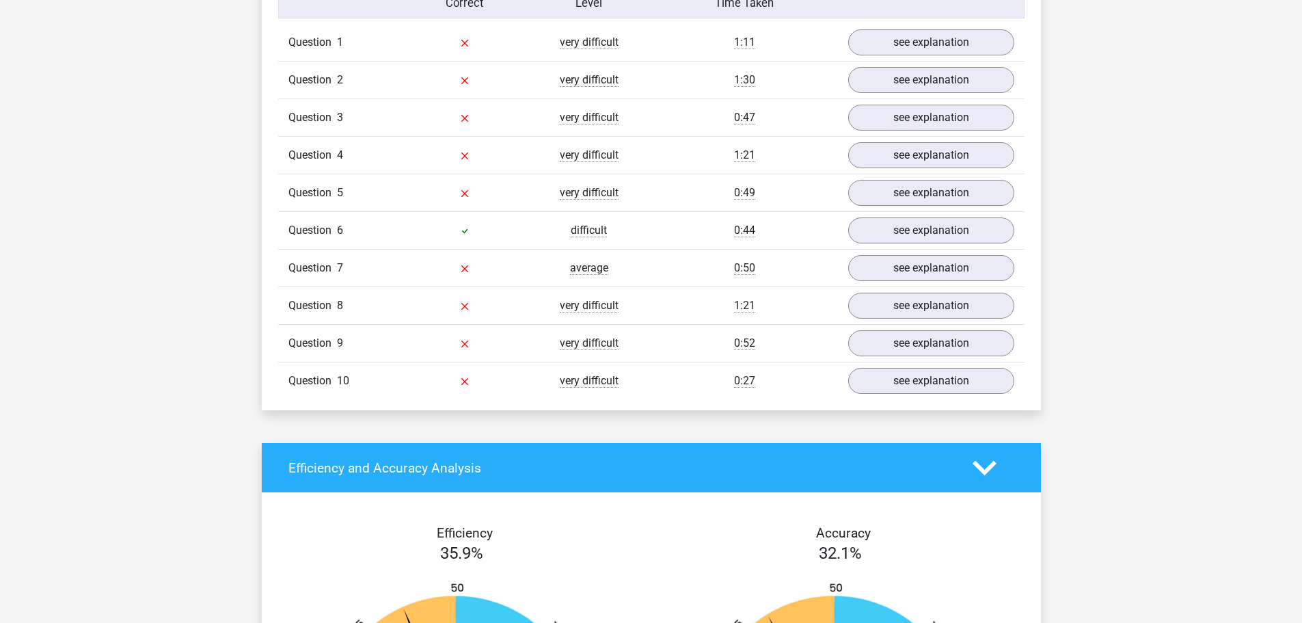
scroll to position [898, 0]
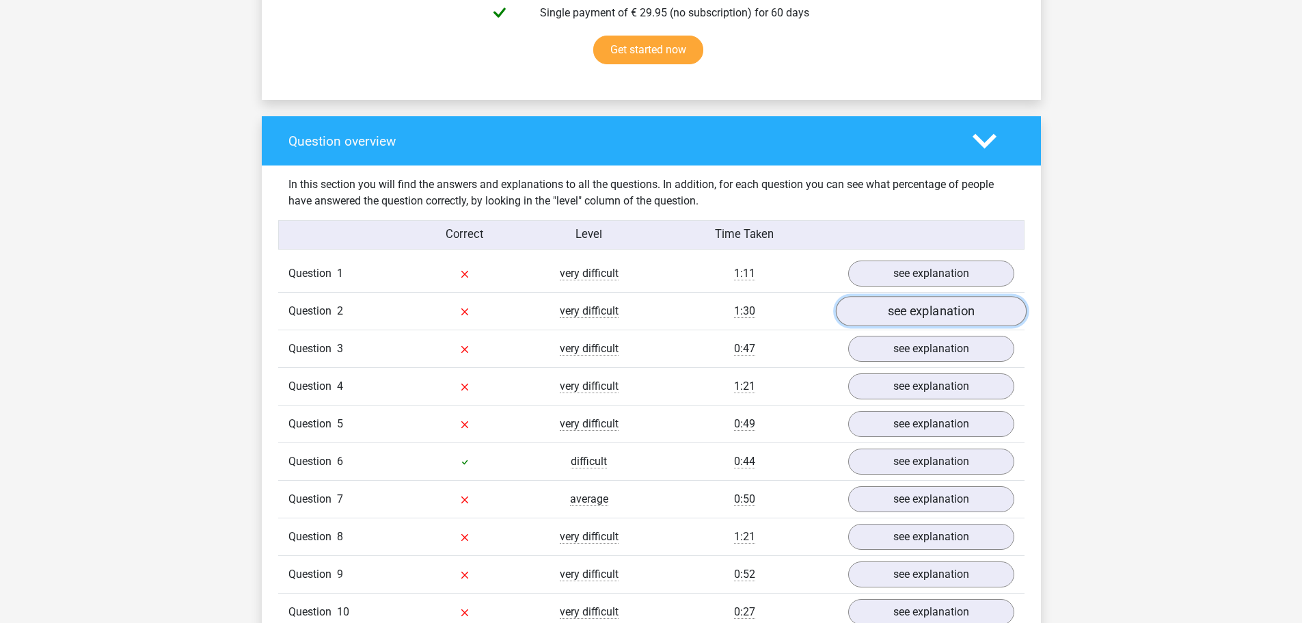
click at [864, 306] on link "see explanation" at bounding box center [930, 312] width 191 height 30
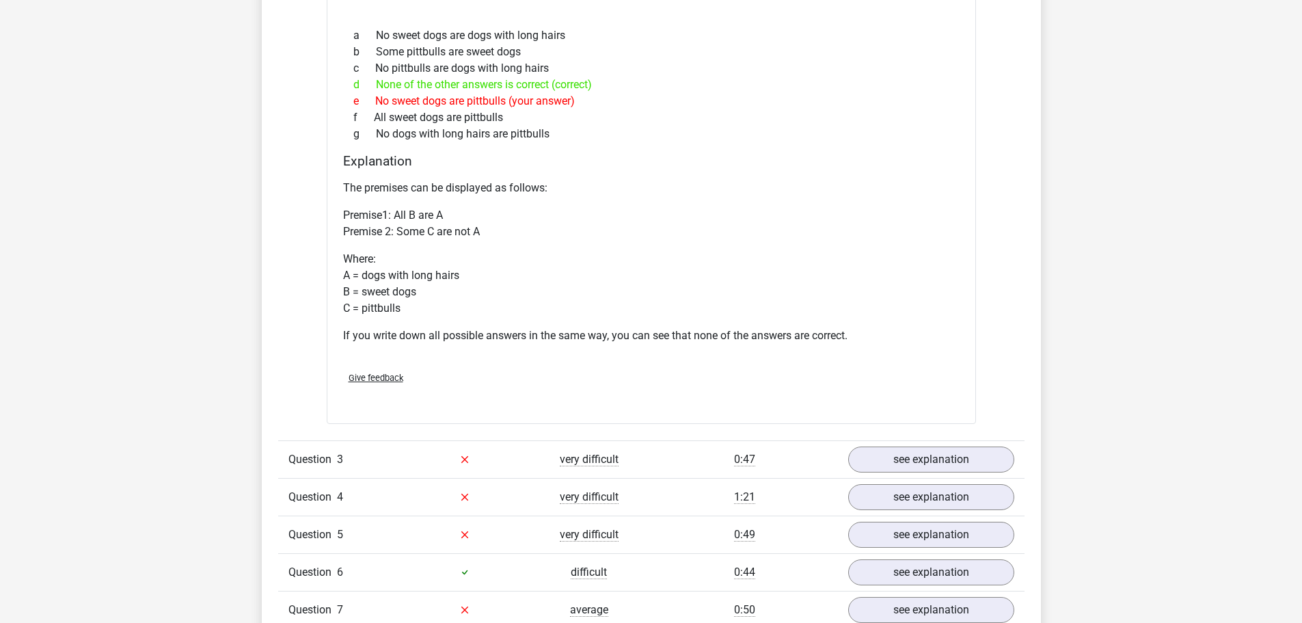
scroll to position [1308, 0]
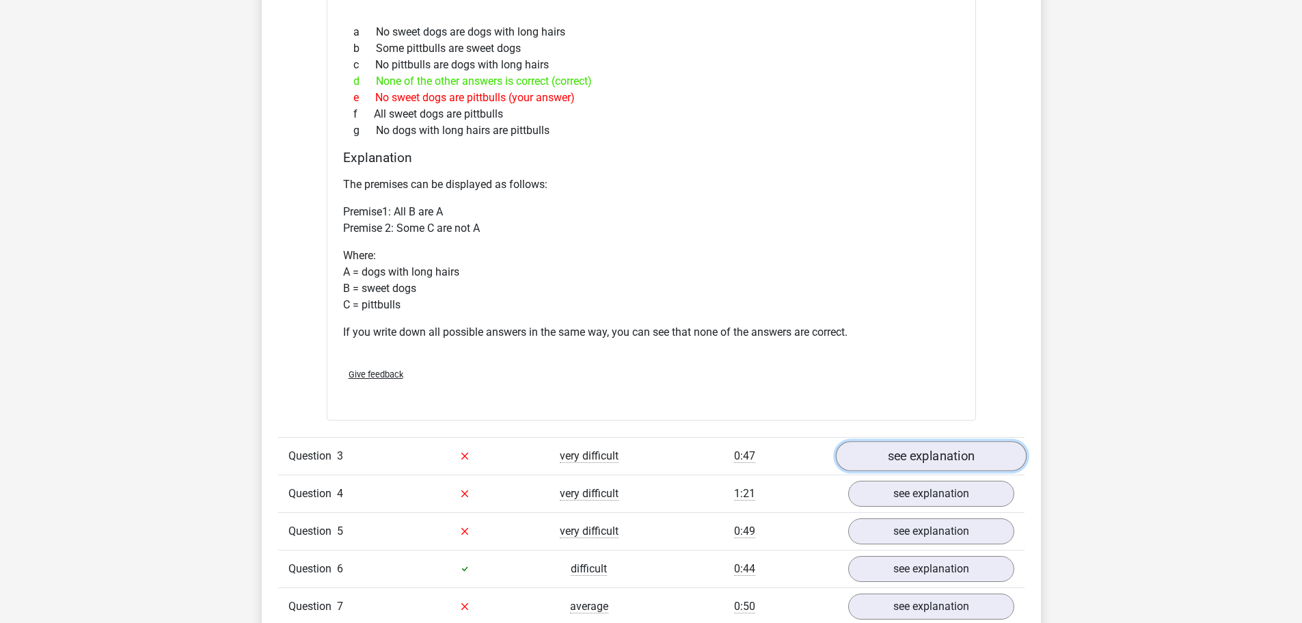
click at [898, 460] on link "see explanation" at bounding box center [930, 456] width 191 height 30
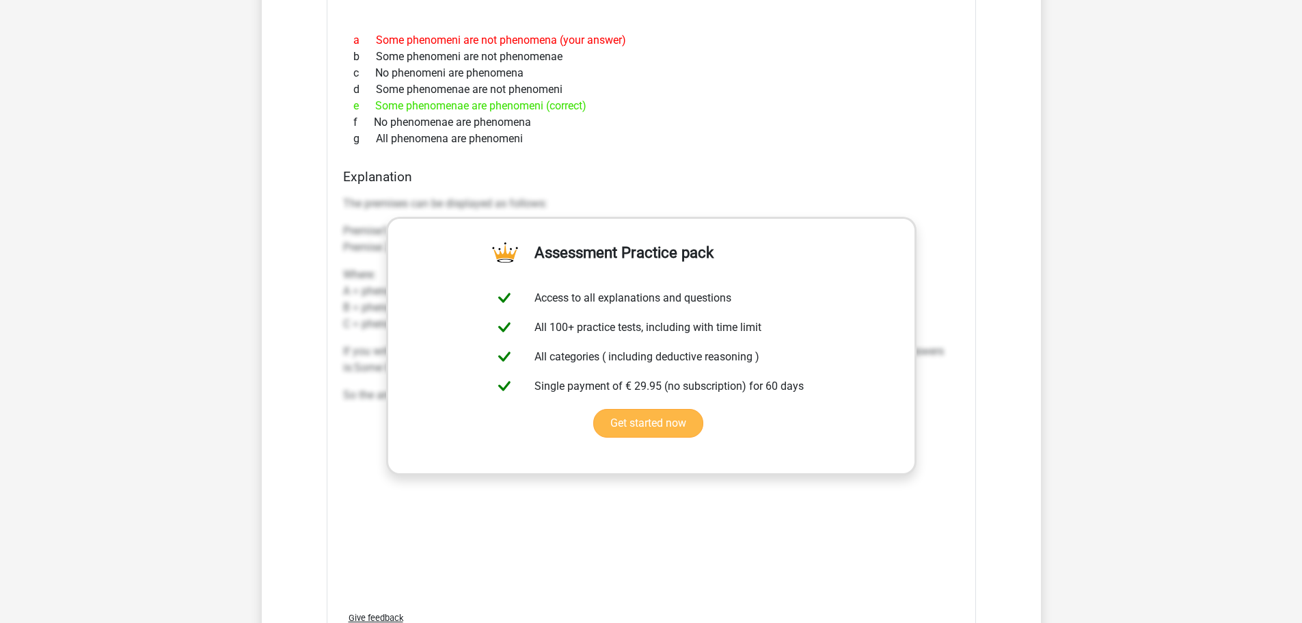
scroll to position [2128, 0]
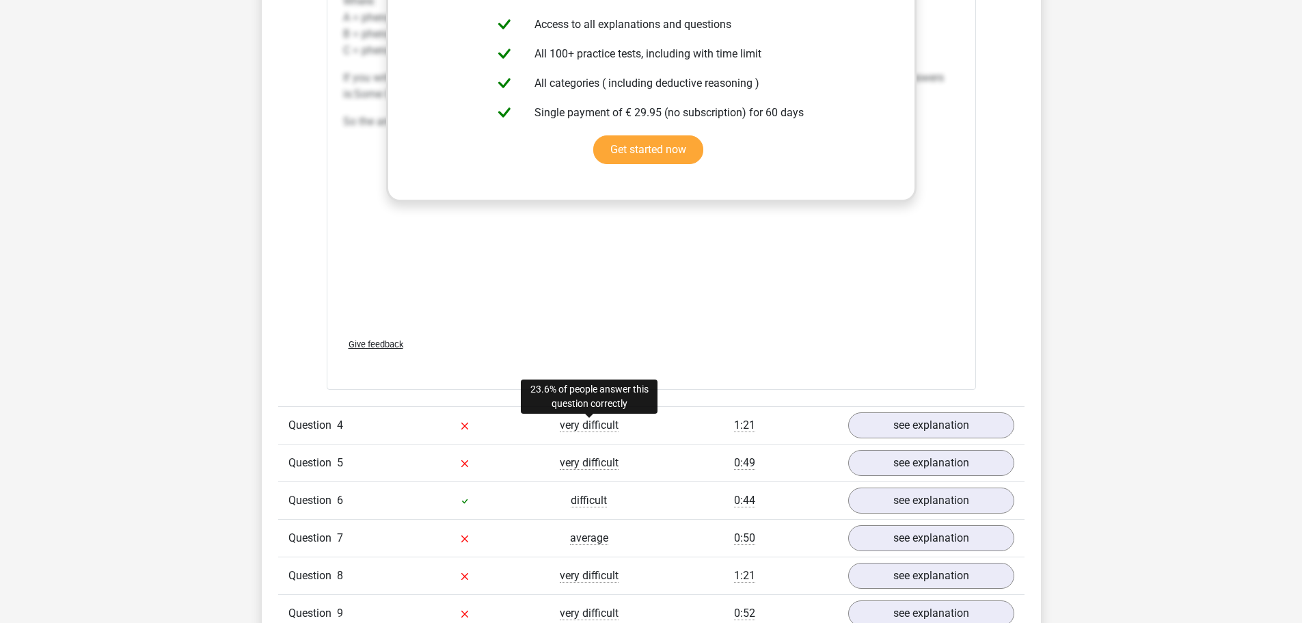
click at [599, 431] on span "very difficult" at bounding box center [589, 425] width 59 height 14
click at [597, 427] on span "very difficult" at bounding box center [589, 425] width 59 height 14
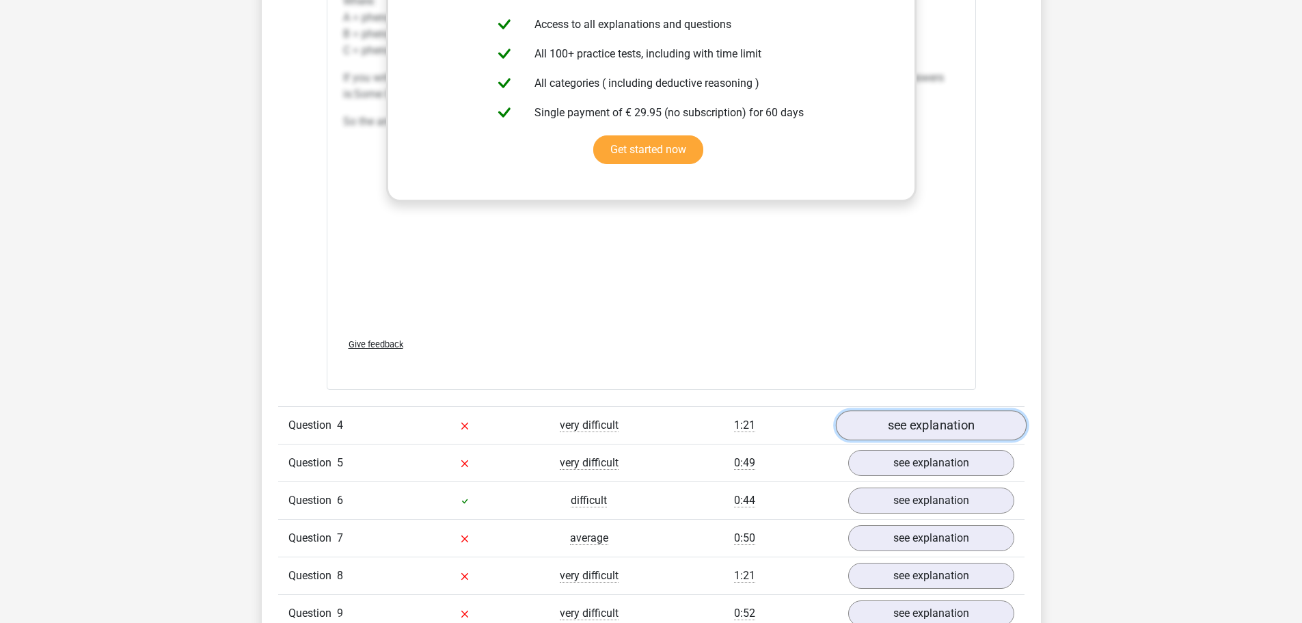
click at [863, 431] on link "see explanation" at bounding box center [930, 425] width 191 height 30
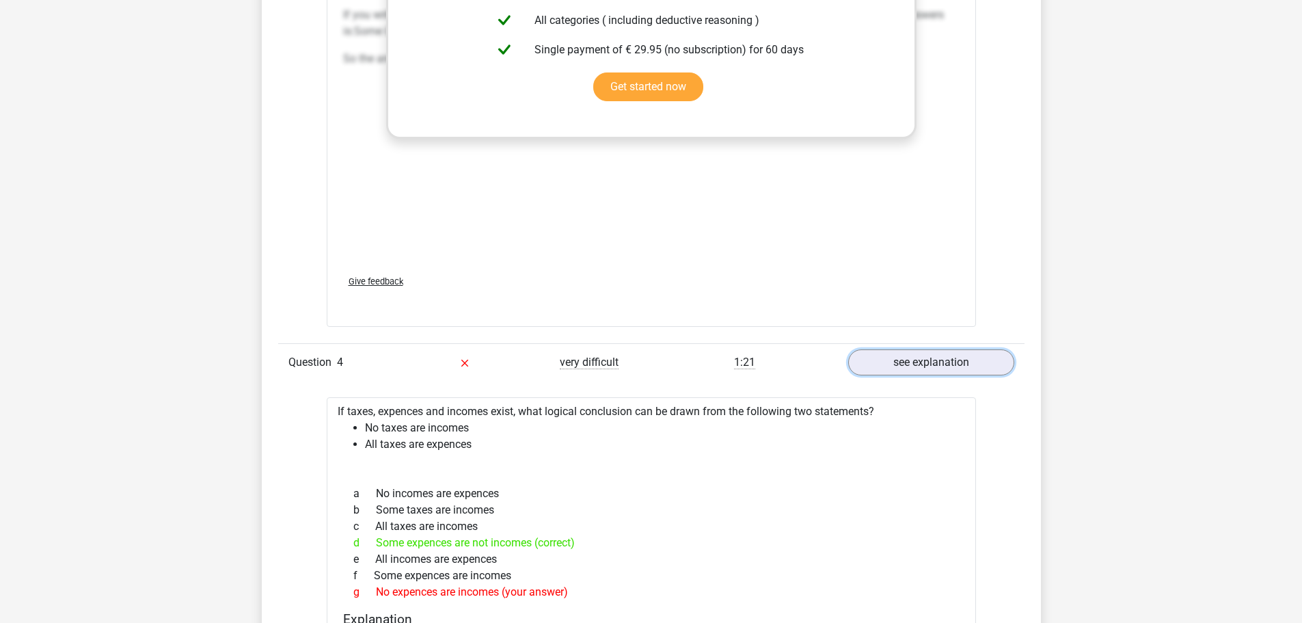
scroll to position [2207, 0]
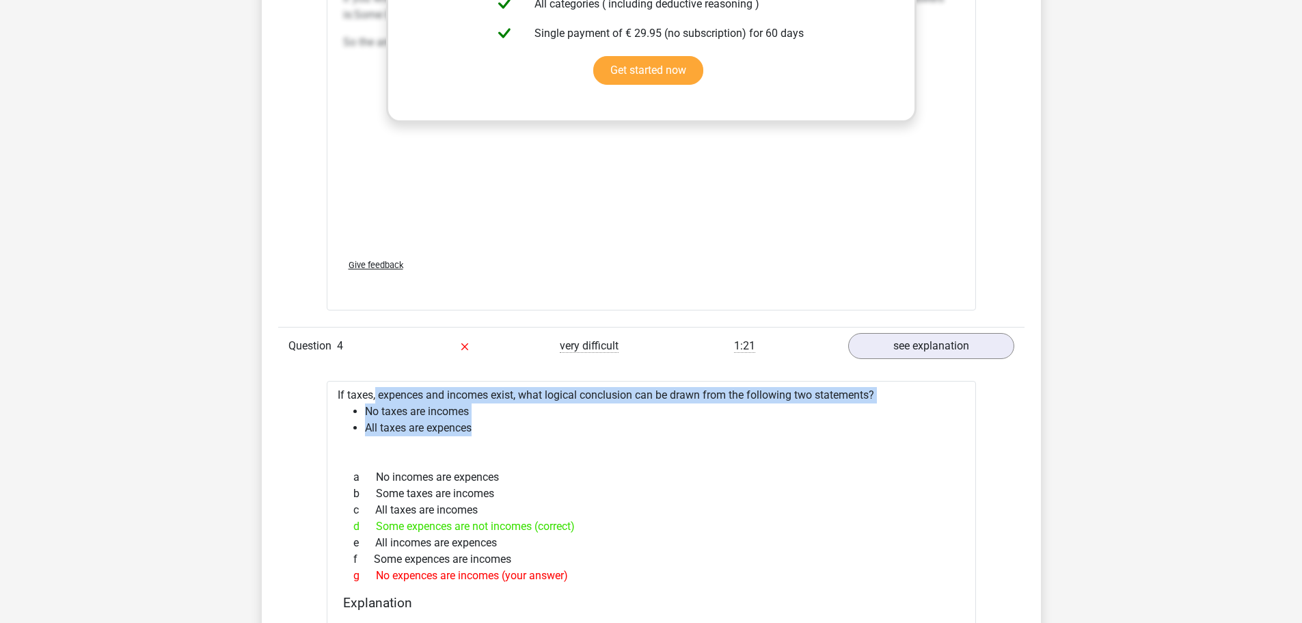
drag, startPoint x: 484, startPoint y: 425, endPoint x: 337, endPoint y: 394, distance: 150.2
copy div "If taxes, expences and incomes exist, what logical conclusion can be drawn from…"
